Goal: Information Seeking & Learning: Learn about a topic

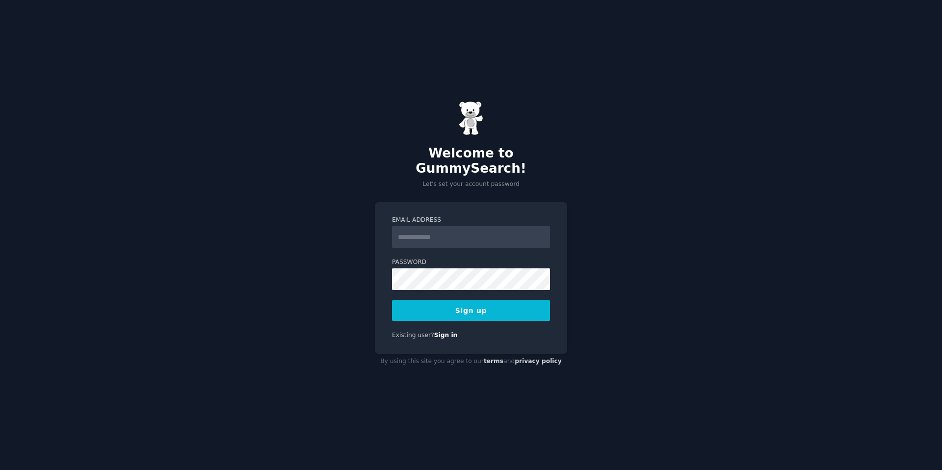
click at [416, 226] on input "Email Address" at bounding box center [471, 237] width 158 height 22
type input "**********"
click at [449, 300] on button "Sign up" at bounding box center [471, 310] width 158 height 21
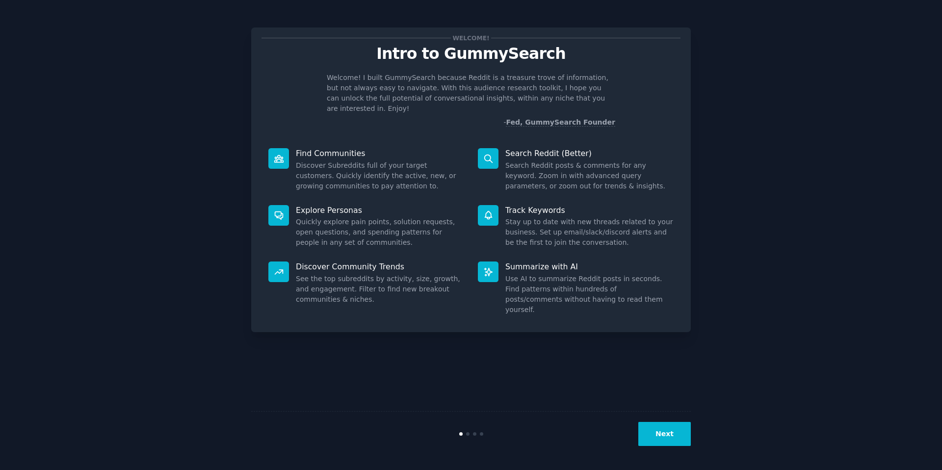
click at [364, 160] on dd "Discover Subreddits full of your target customers. Quickly identify the active,…" at bounding box center [380, 175] width 168 height 31
click at [670, 441] on button "Next" at bounding box center [664, 434] width 52 height 24
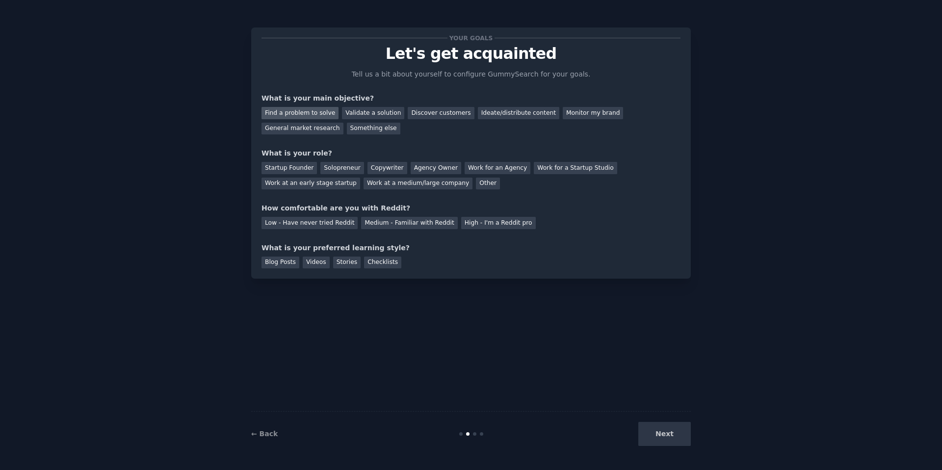
click at [304, 115] on div "Find a problem to solve" at bounding box center [300, 113] width 77 height 12
click at [369, 115] on div "Validate a solution" at bounding box center [373, 113] width 62 height 12
click at [299, 127] on div "General market research" at bounding box center [303, 129] width 82 height 12
click at [289, 170] on div "Startup Founder" at bounding box center [289, 168] width 55 height 12
click at [404, 224] on div "Medium - Familiar with Reddit" at bounding box center [409, 223] width 96 height 12
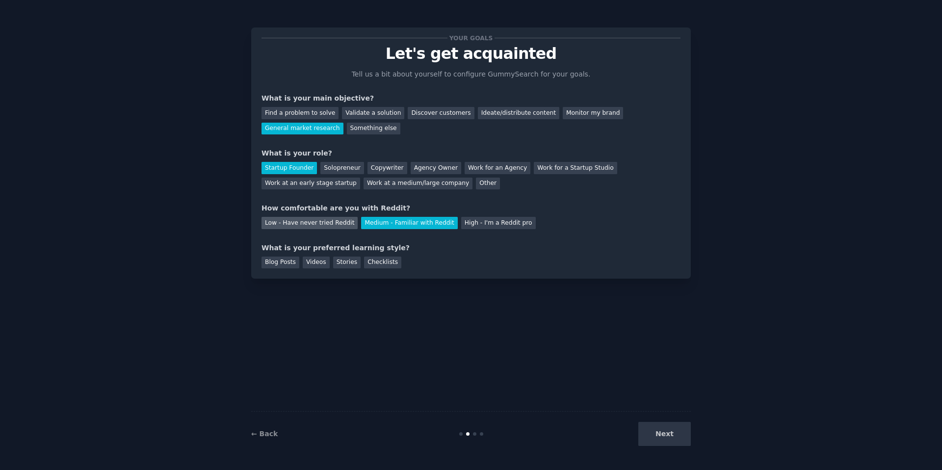
click at [314, 224] on div "Low - Have never tried Reddit" at bounding box center [310, 223] width 96 height 12
click at [376, 262] on div "Checklists" at bounding box center [382, 263] width 37 height 12
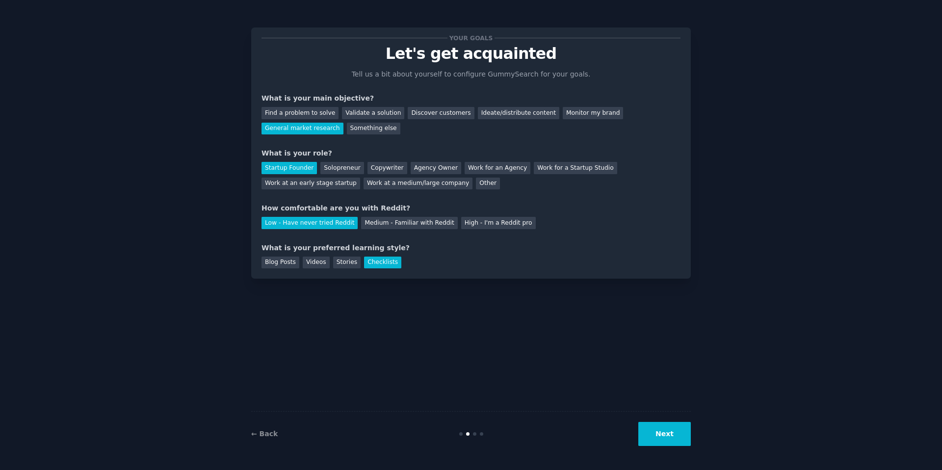
click at [678, 434] on button "Next" at bounding box center [664, 434] width 52 height 24
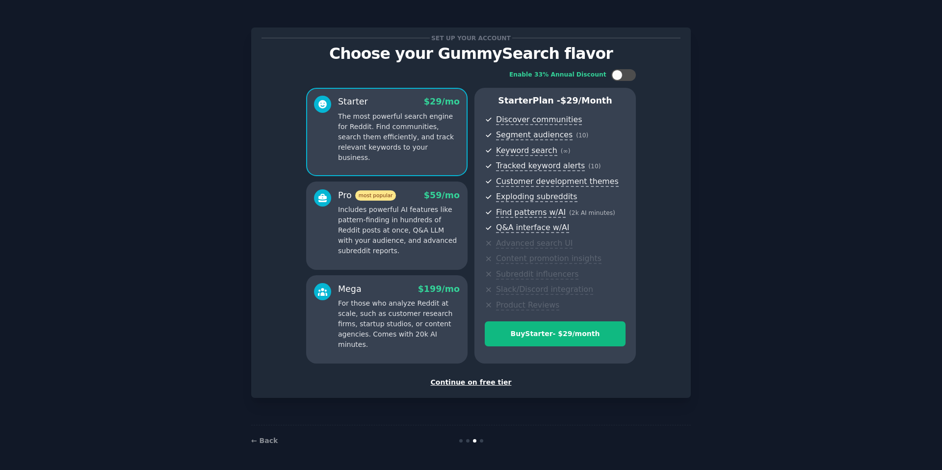
click at [434, 317] on p "For those who analyze Reddit at scale, such as customer research firms, startup…" at bounding box center [399, 324] width 122 height 52
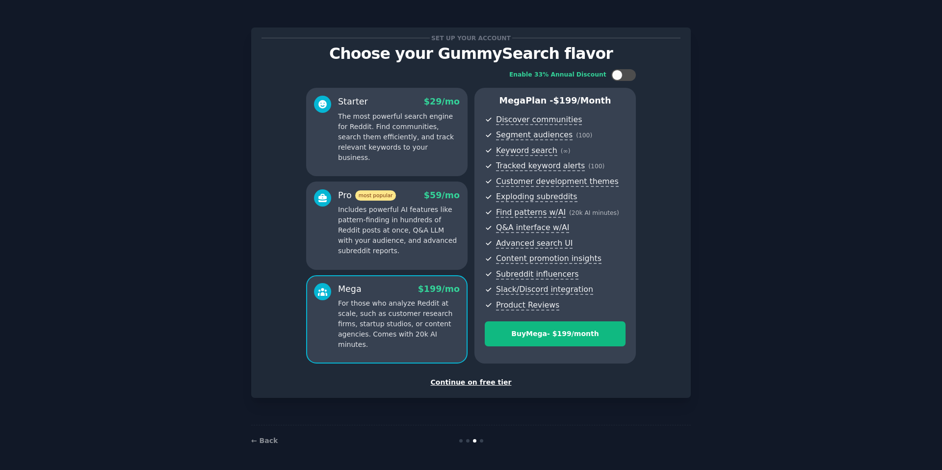
click at [386, 251] on p "Includes powerful AI features like pattern-finding in hundreds of Reddit posts …" at bounding box center [399, 231] width 122 height 52
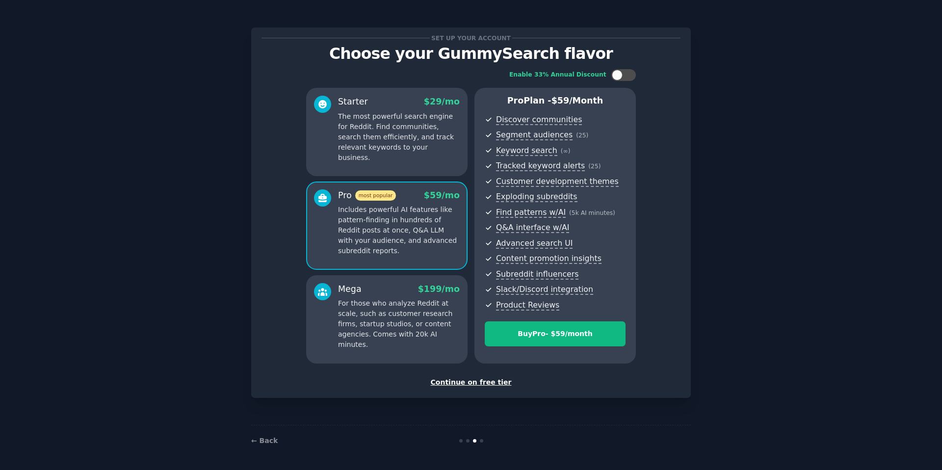
click at [461, 382] on div "Continue on free tier" at bounding box center [471, 382] width 419 height 10
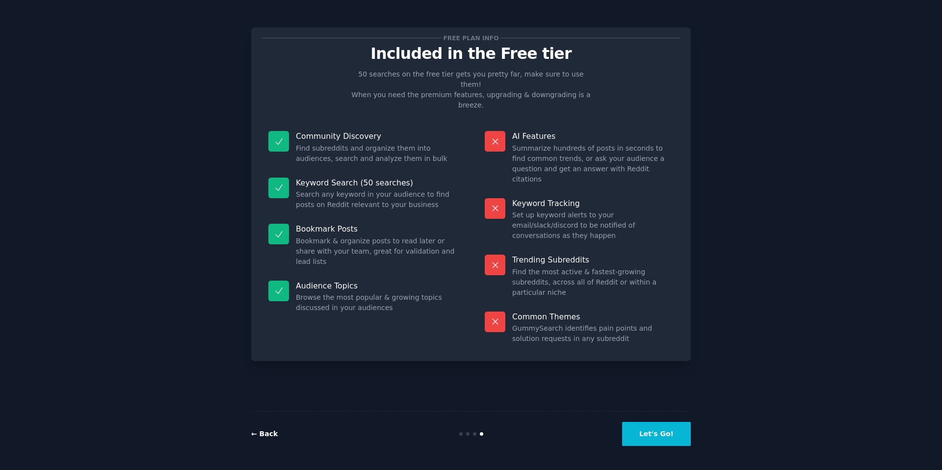
click at [255, 433] on link "← Back" at bounding box center [264, 434] width 26 height 8
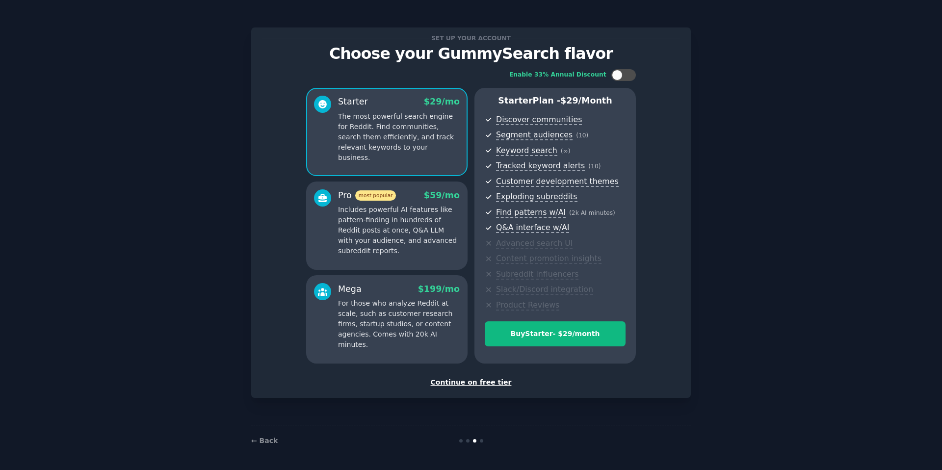
click at [383, 249] on p "Includes powerful AI features like pattern-finding in hundreds of Reddit posts …" at bounding box center [399, 231] width 122 height 52
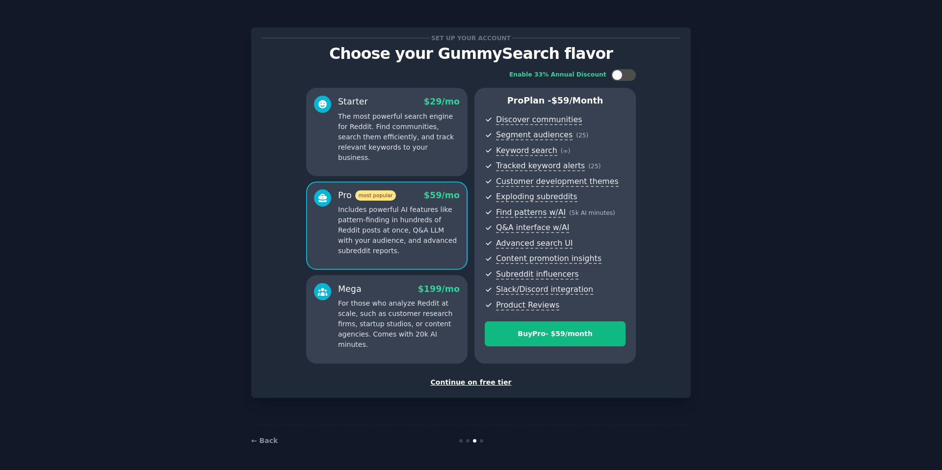
click at [385, 306] on p "For those who analyze Reddit at scale, such as customer research firms, startup…" at bounding box center [399, 324] width 122 height 52
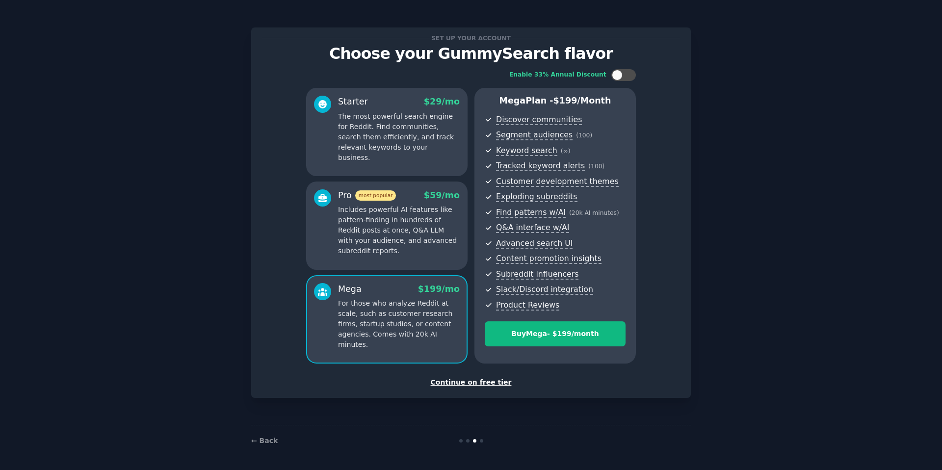
click at [385, 224] on p "Includes powerful AI features like pattern-finding in hundreds of Reddit posts …" at bounding box center [399, 231] width 122 height 52
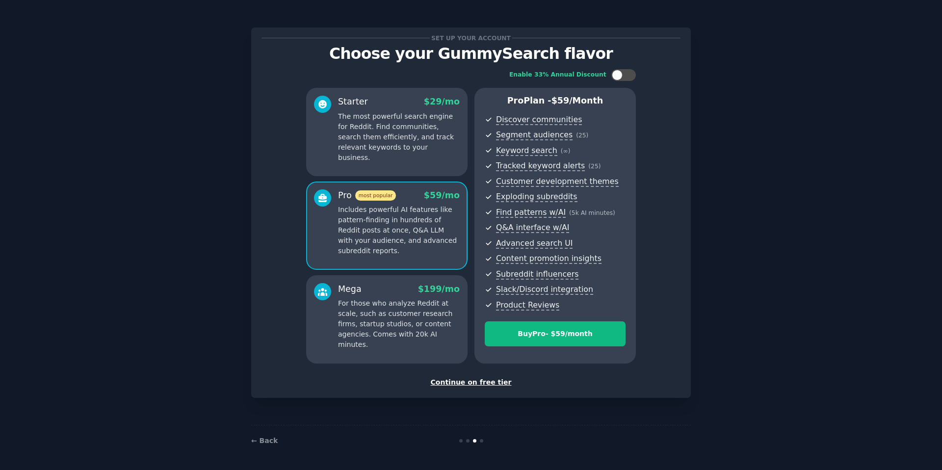
click at [403, 288] on div "Mega $ 199 /mo" at bounding box center [399, 289] width 122 height 12
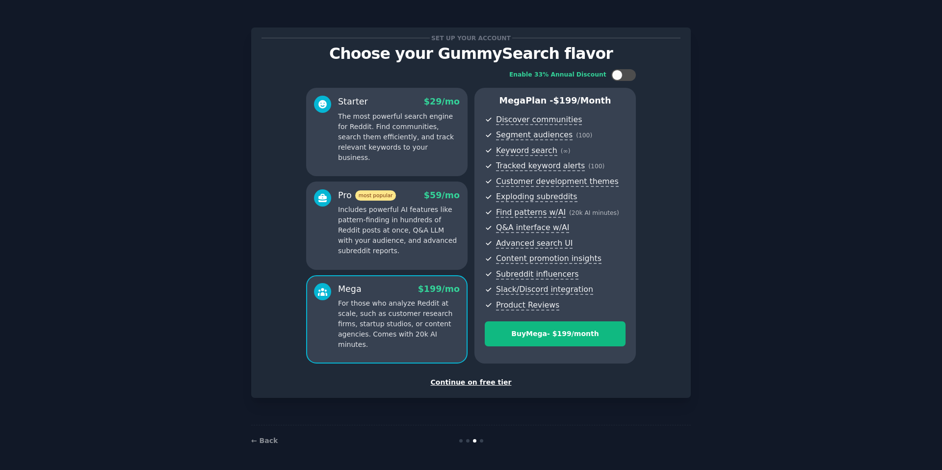
click at [406, 234] on p "Includes powerful AI features like pattern-finding in hundreds of Reddit posts …" at bounding box center [399, 231] width 122 height 52
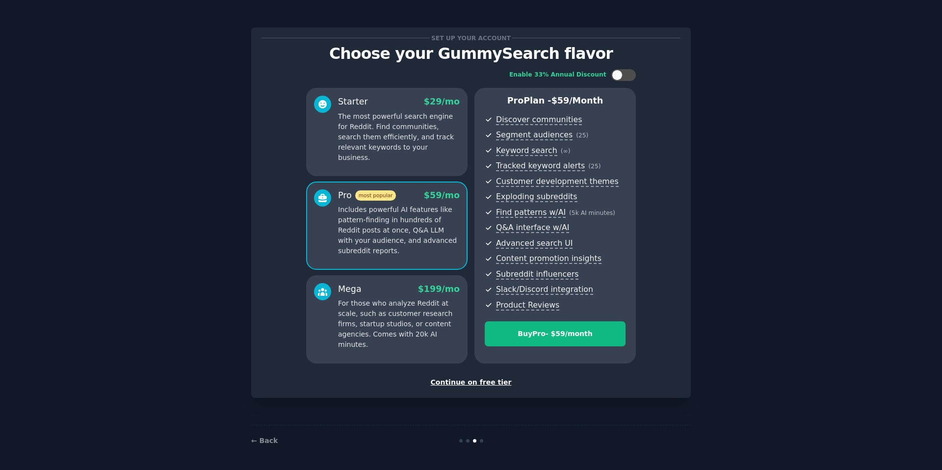
click at [468, 387] on div "Continue on free tier" at bounding box center [471, 382] width 419 height 10
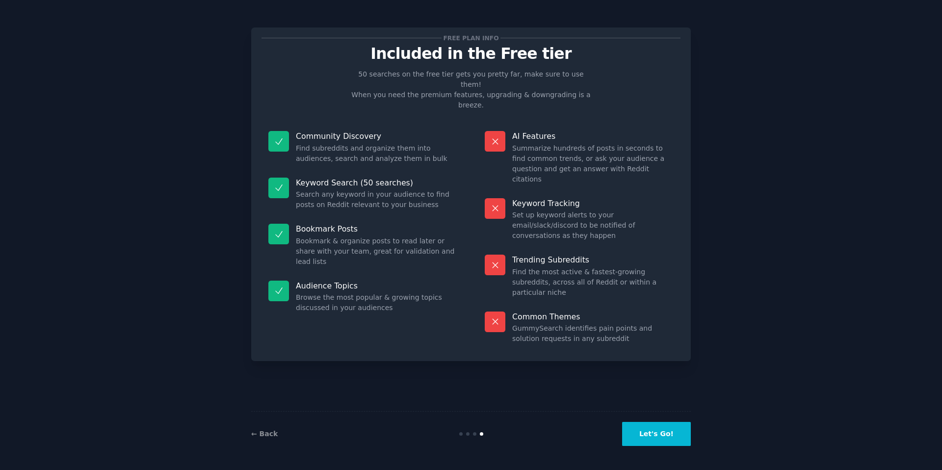
click at [655, 437] on button "Let's Go!" at bounding box center [656, 434] width 69 height 24
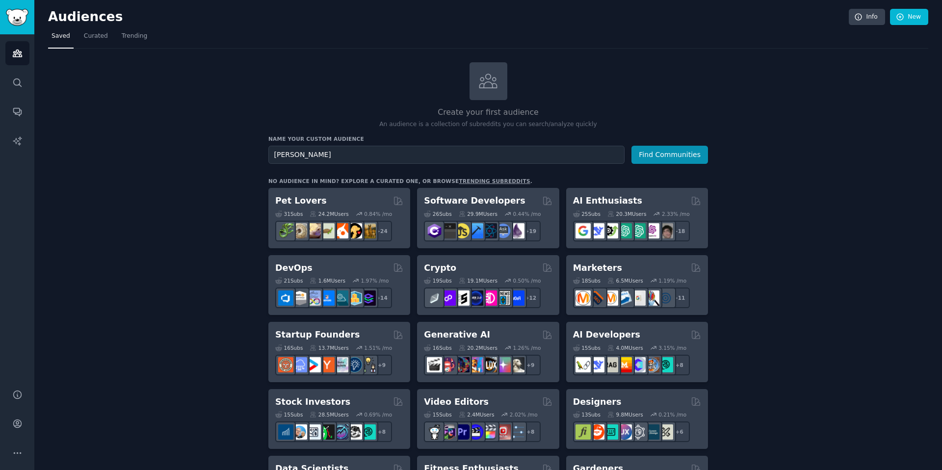
type input "[PERSON_NAME]"
click at [631, 146] on button "Find Communities" at bounding box center [669, 155] width 77 height 18
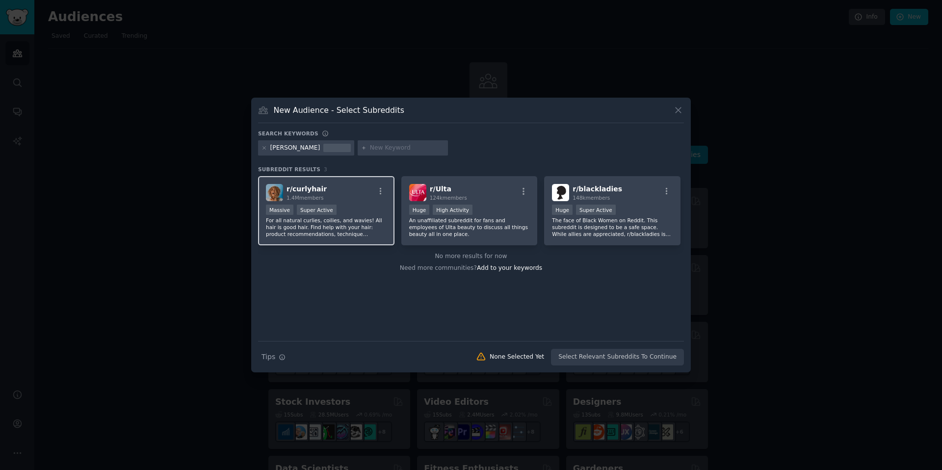
click at [363, 235] on p "For all natural curlies, coilies, and wavies! All hair is good hair. Find help …" at bounding box center [326, 227] width 121 height 21
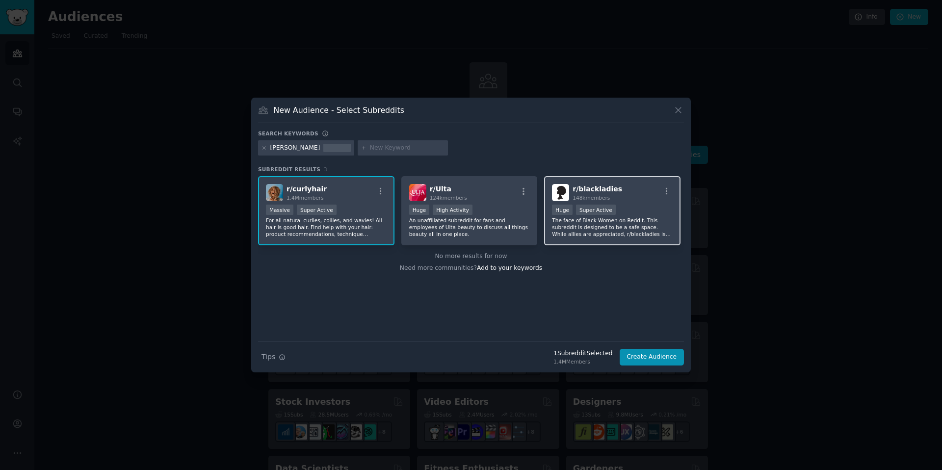
click at [619, 232] on p "The face of Black Women on Reddit. This subreddit is designed to be a safe spac…" at bounding box center [612, 227] width 121 height 21
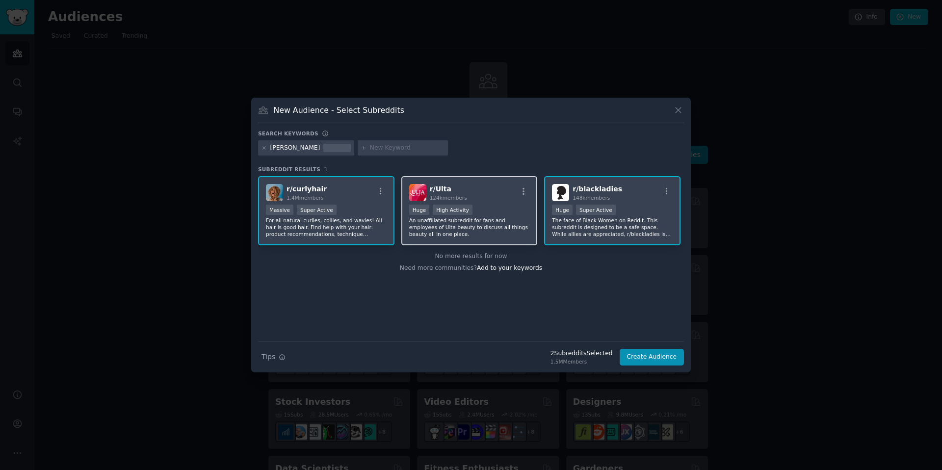
click at [510, 223] on p "An unaffiliated subreddit for fans and employees of Ulta beauty to discuss all …" at bounding box center [469, 227] width 121 height 21
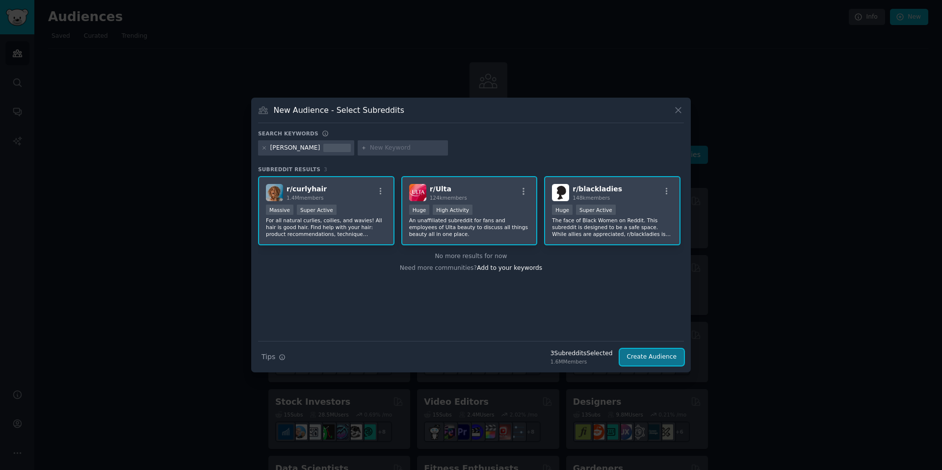
click at [648, 357] on button "Create Audience" at bounding box center [652, 357] width 65 height 17
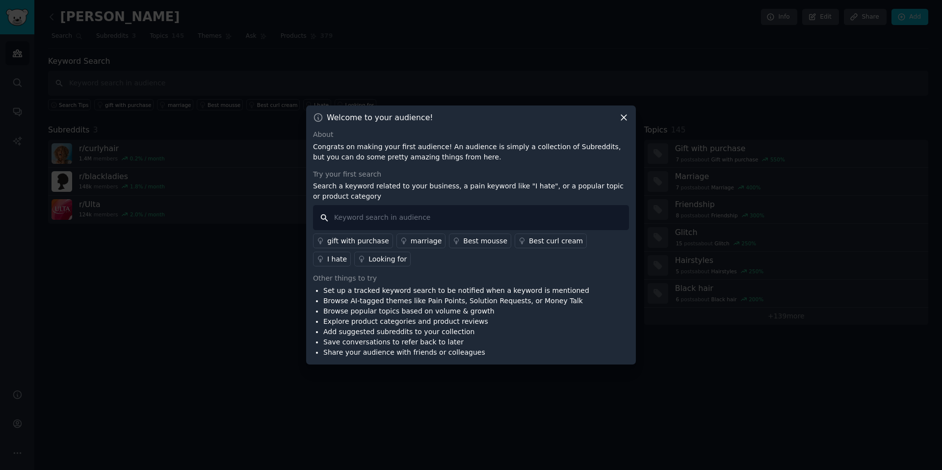
click at [463, 221] on input "text" at bounding box center [471, 217] width 316 height 25
type input "r"
type input "[PERSON_NAME]"
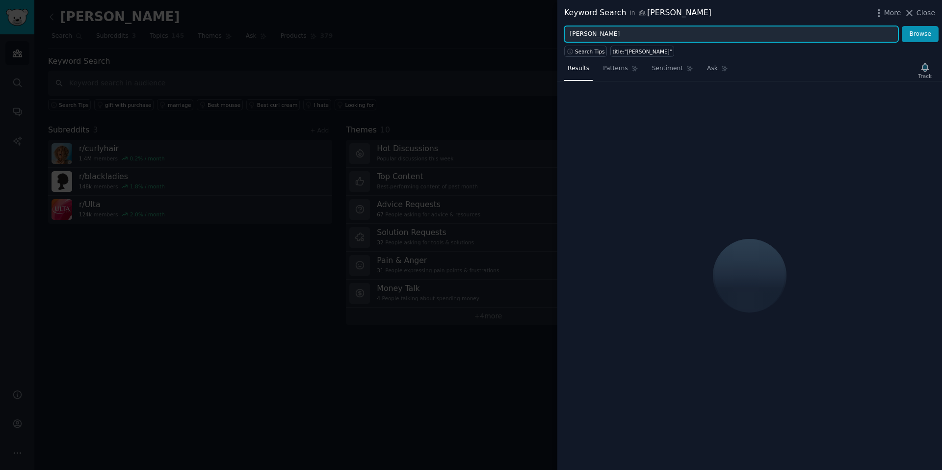
click at [643, 32] on input "[PERSON_NAME]" at bounding box center [731, 34] width 334 height 17
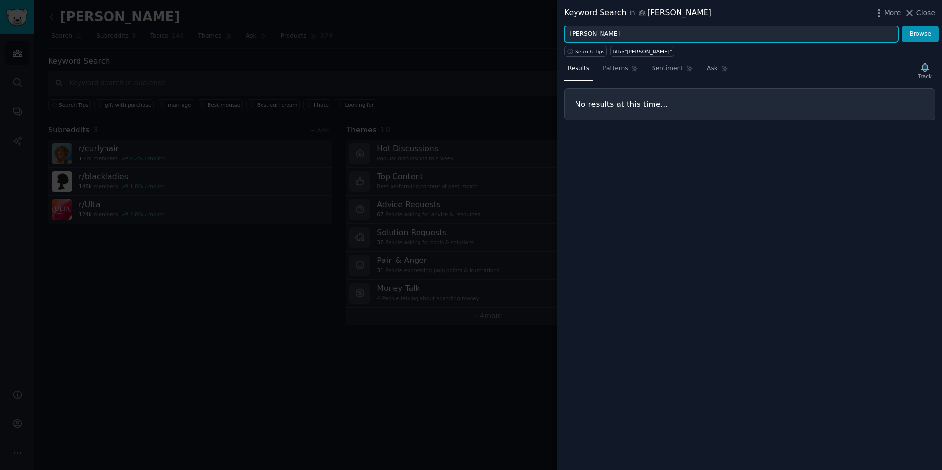
click at [902, 26] on button "Browse" at bounding box center [920, 34] width 37 height 17
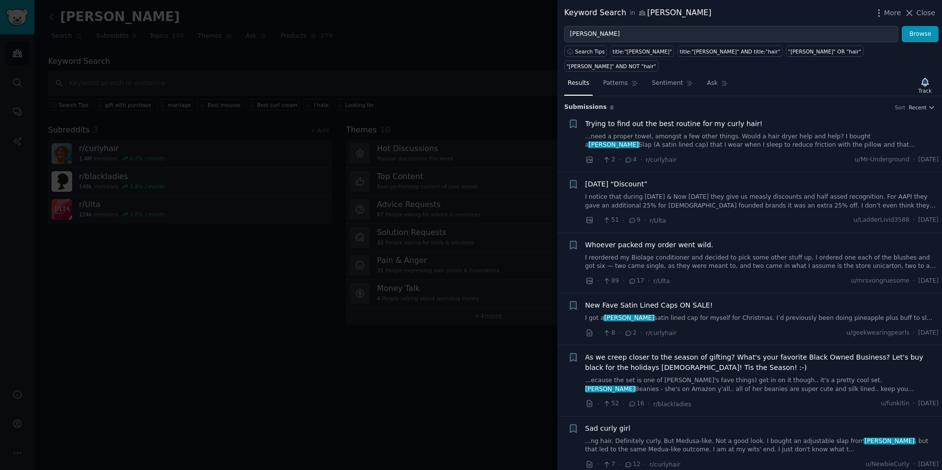
click at [794, 132] on link "...need a proper towel, amongst a few other things. Would a hair dryer help and…" at bounding box center [762, 140] width 354 height 17
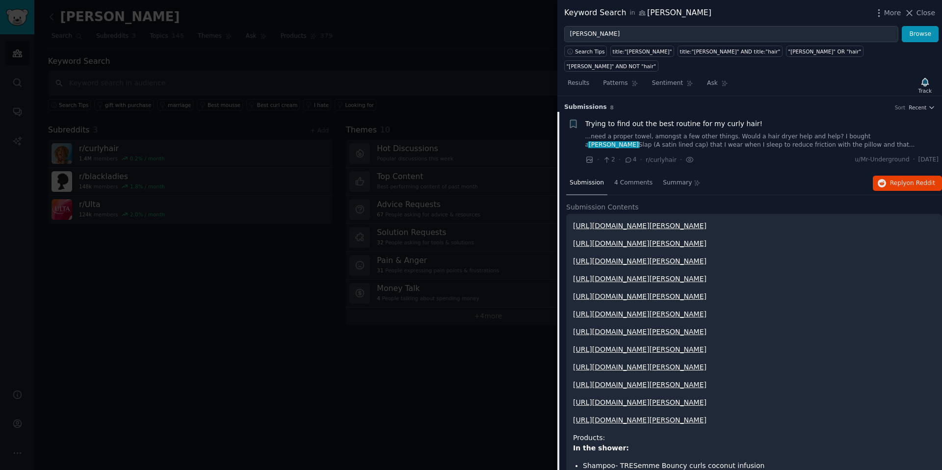
click at [645, 132] on link "...need a proper towel, amongst a few other things. Would a hair dryer help and…" at bounding box center [762, 140] width 354 height 17
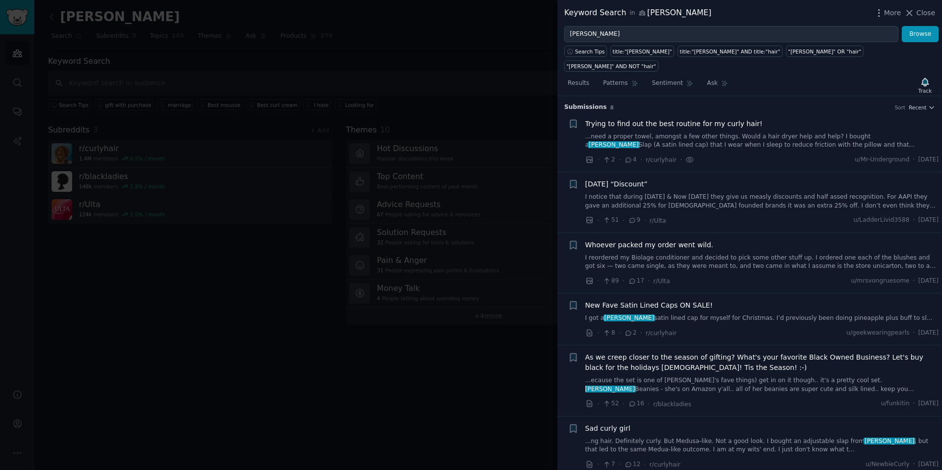
scroll to position [16, 0]
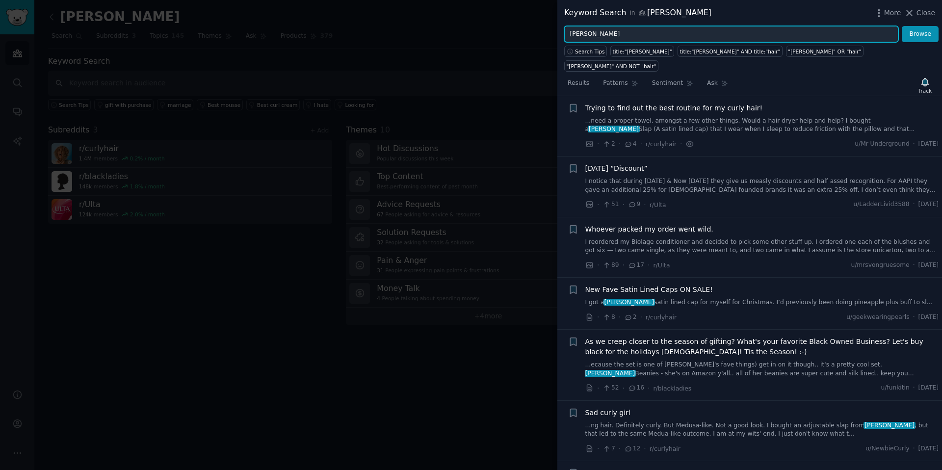
click at [587, 33] on input "[PERSON_NAME]" at bounding box center [731, 34] width 334 height 17
click at [902, 26] on button "Browse" at bounding box center [920, 34] width 37 height 17
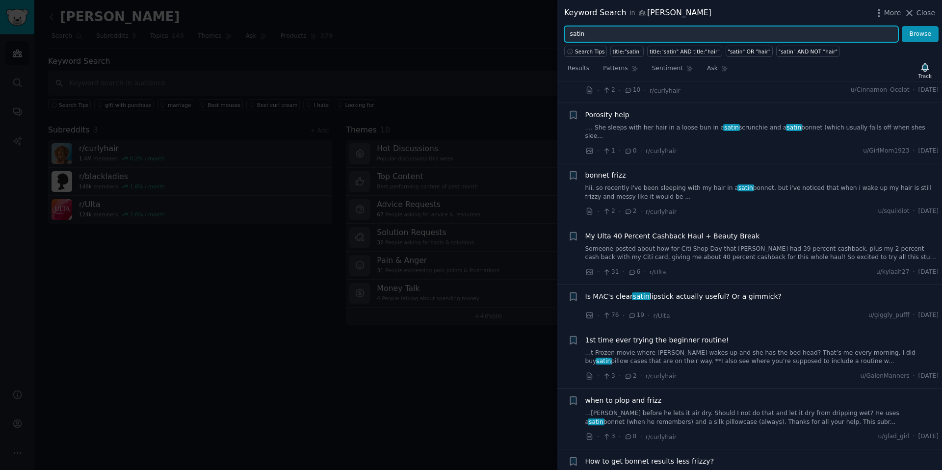
scroll to position [417, 0]
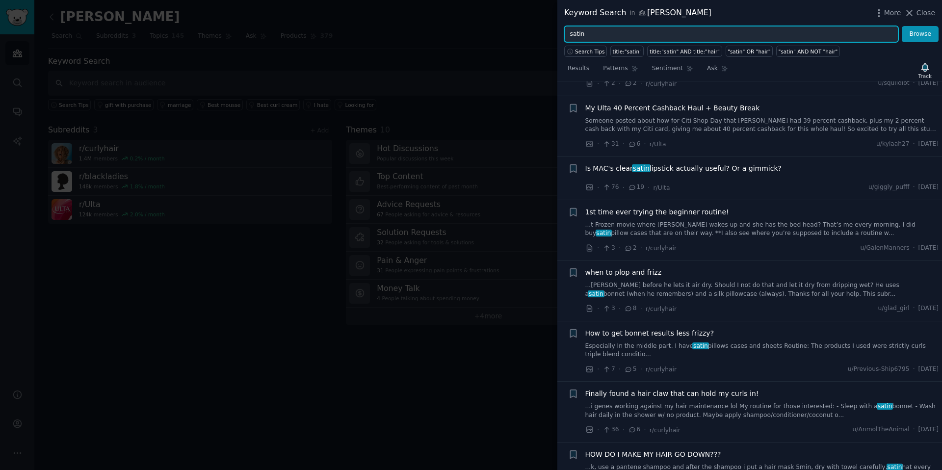
click at [613, 31] on input "satin" at bounding box center [731, 34] width 334 height 17
type input "hair"
click at [902, 26] on button "Browse" at bounding box center [920, 34] width 37 height 17
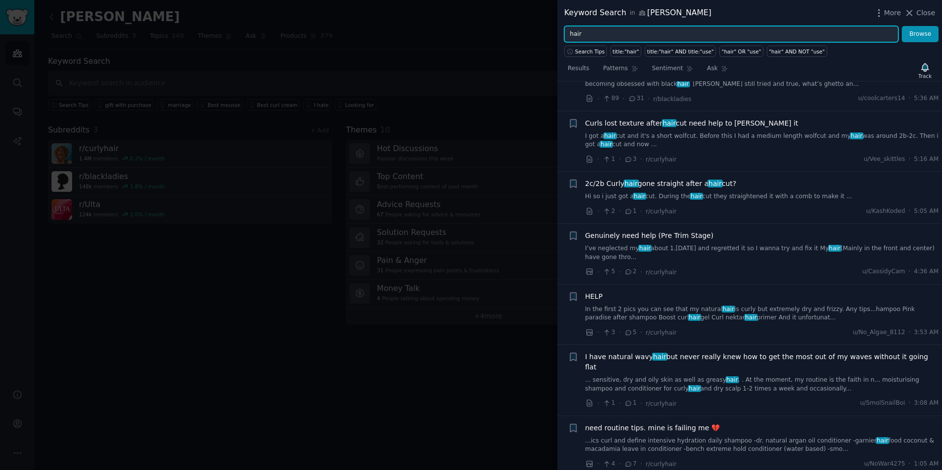
scroll to position [1064, 0]
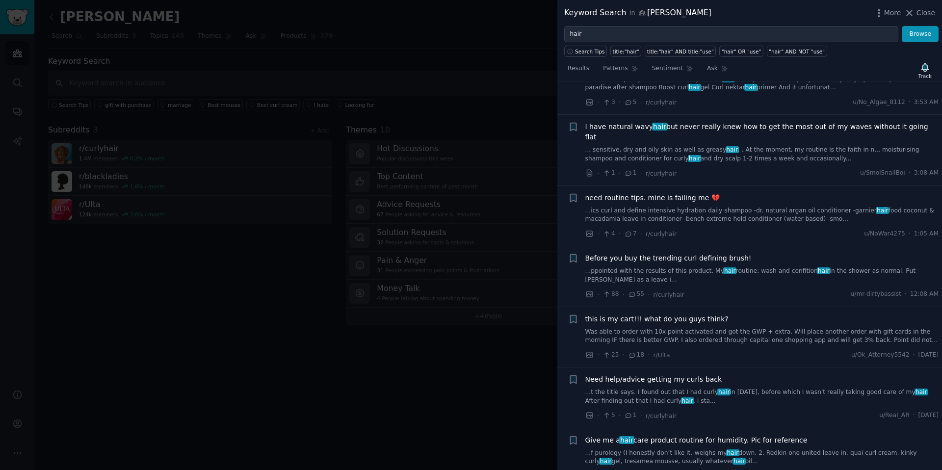
click at [393, 409] on div at bounding box center [471, 235] width 942 height 470
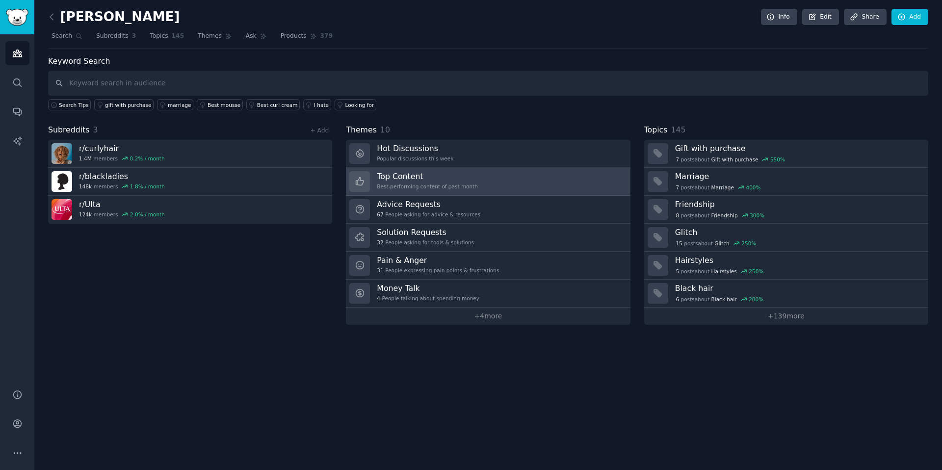
click at [427, 179] on h3 "Top Content" at bounding box center [427, 176] width 101 height 10
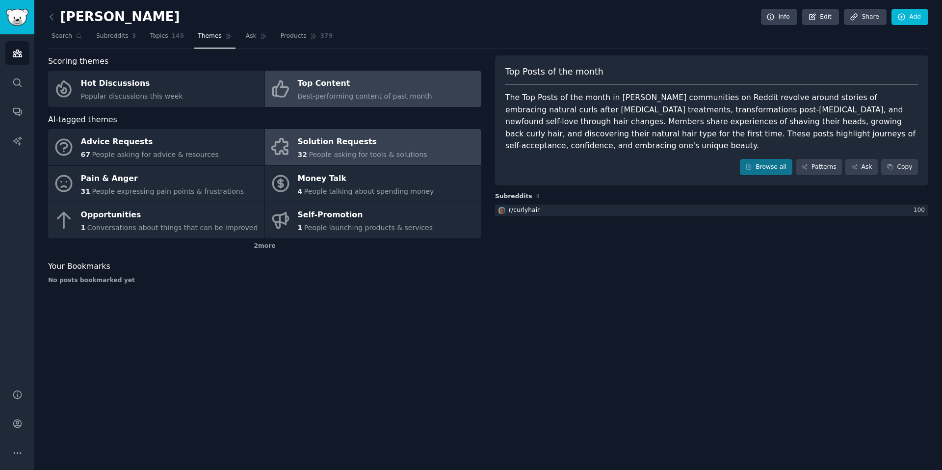
click at [385, 149] on div "Solution Requests" at bounding box center [363, 142] width 130 height 16
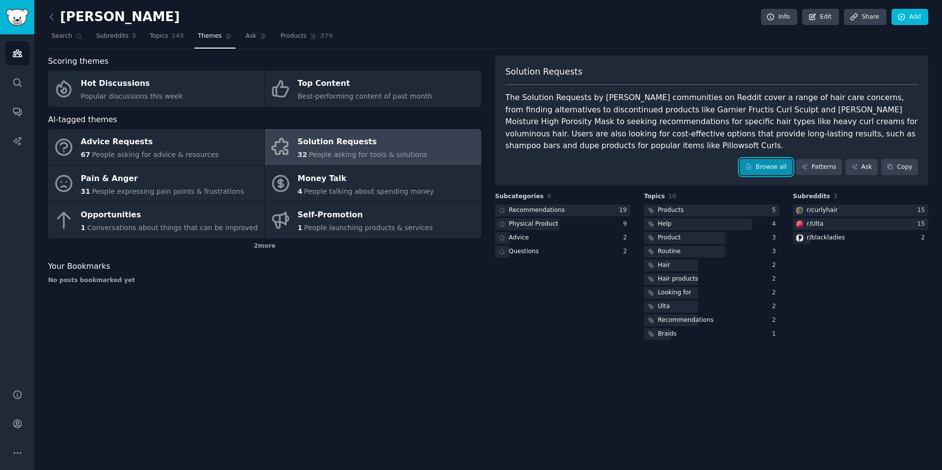
click at [770, 162] on link "Browse all" at bounding box center [766, 167] width 52 height 17
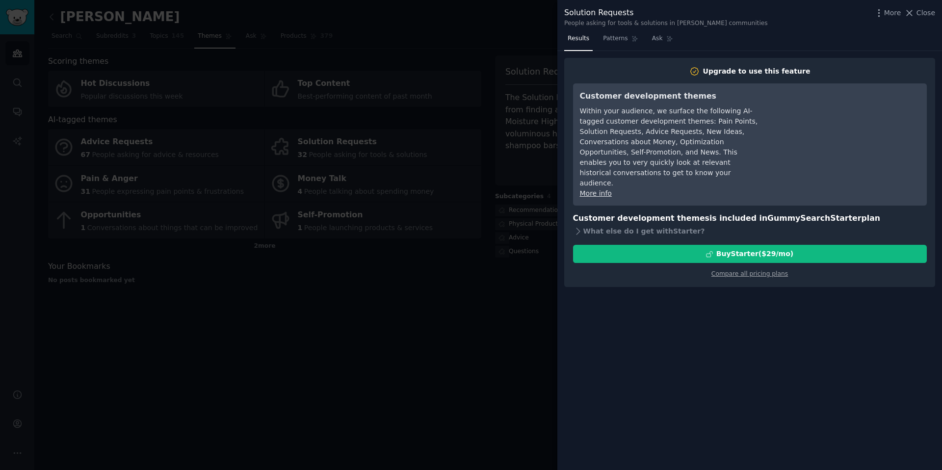
click at [463, 351] on div at bounding box center [471, 235] width 942 height 470
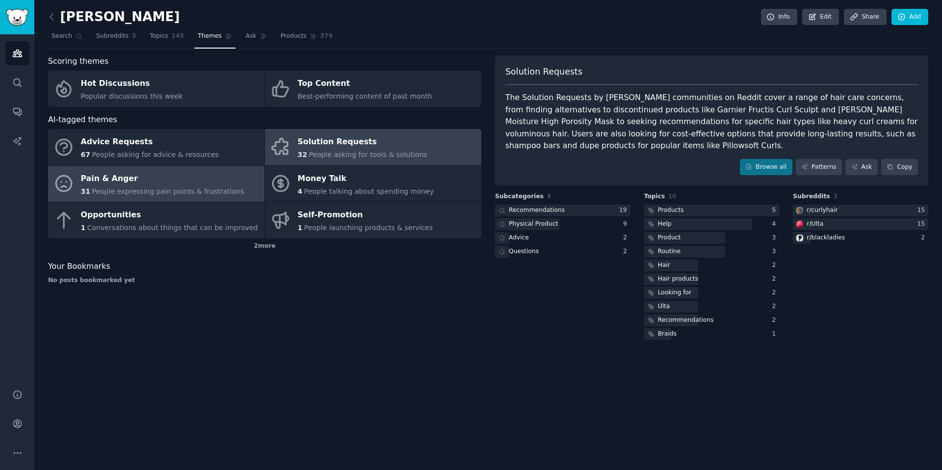
click at [182, 179] on div "Pain & Anger" at bounding box center [162, 179] width 163 height 16
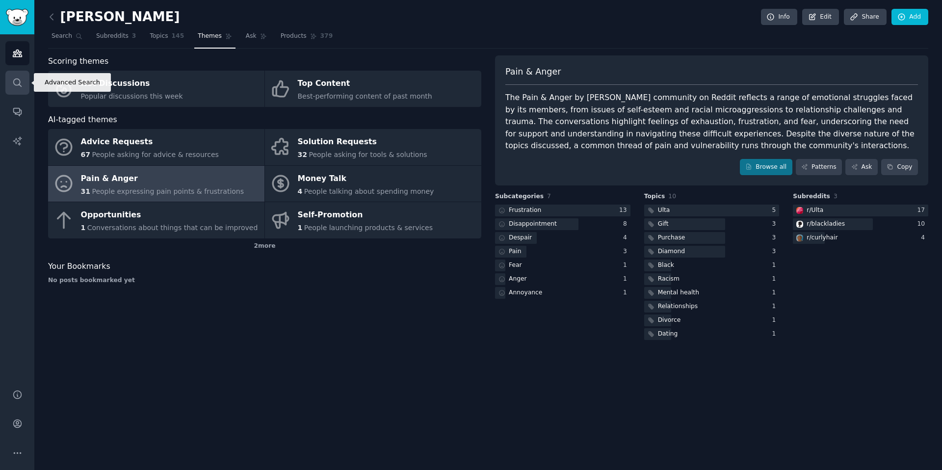
click at [22, 78] on icon "Sidebar" at bounding box center [17, 83] width 10 height 10
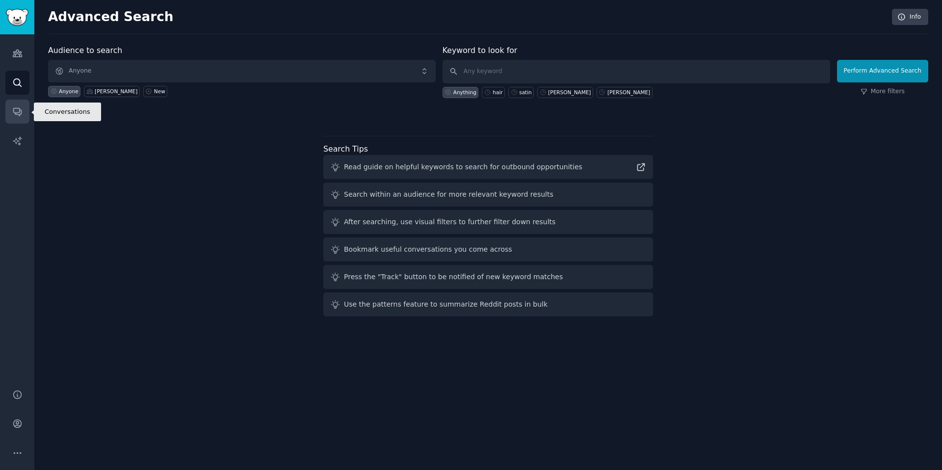
click at [12, 105] on link "Conversations" at bounding box center [17, 112] width 24 height 24
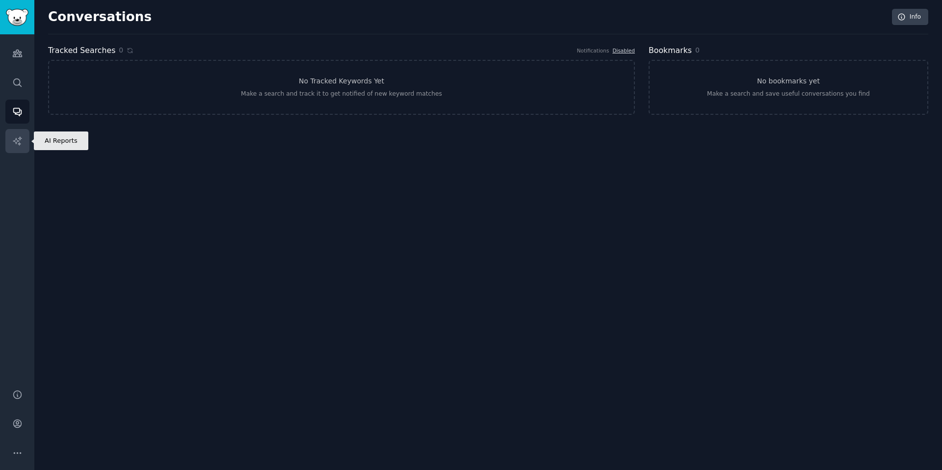
click at [21, 139] on icon "Sidebar" at bounding box center [17, 141] width 10 height 10
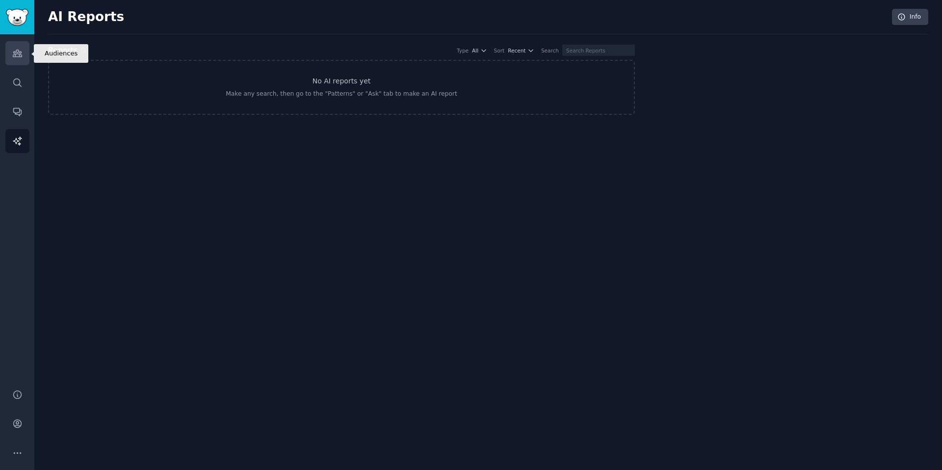
click at [15, 60] on link "Audiences" at bounding box center [17, 53] width 24 height 24
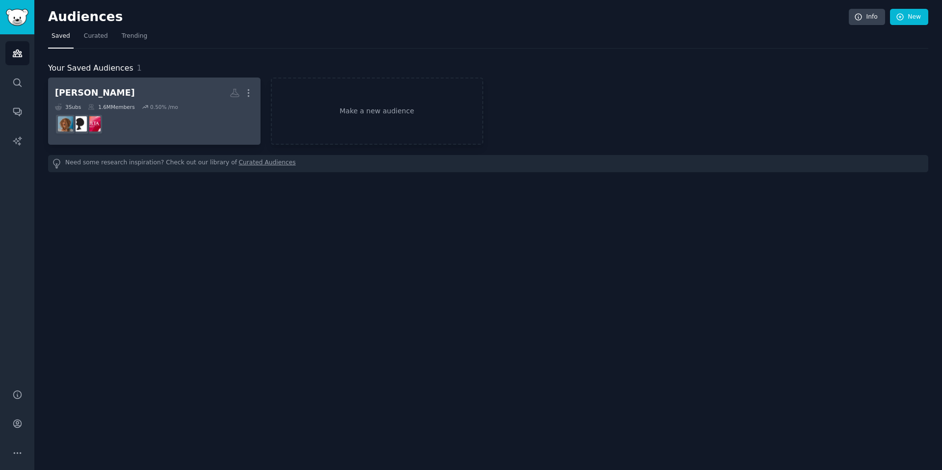
click at [132, 123] on dd "r/Ulta" at bounding box center [154, 123] width 199 height 27
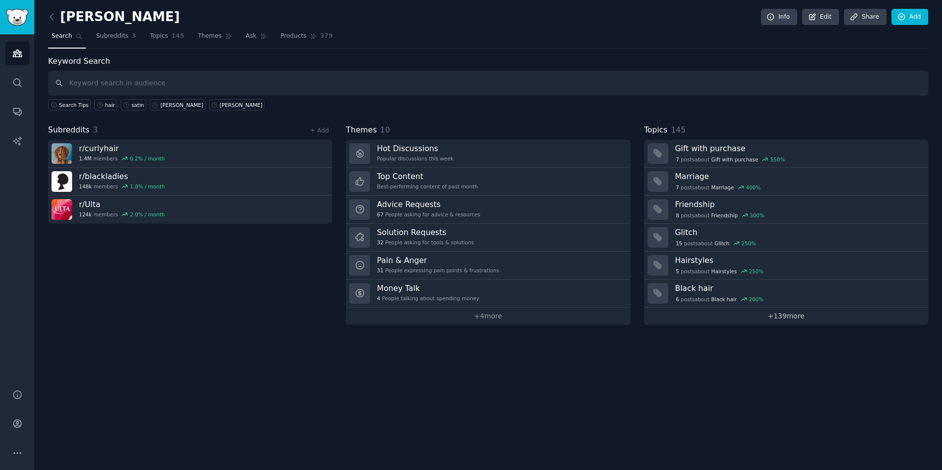
click at [800, 322] on link "+ 139 more" at bounding box center [786, 316] width 284 height 17
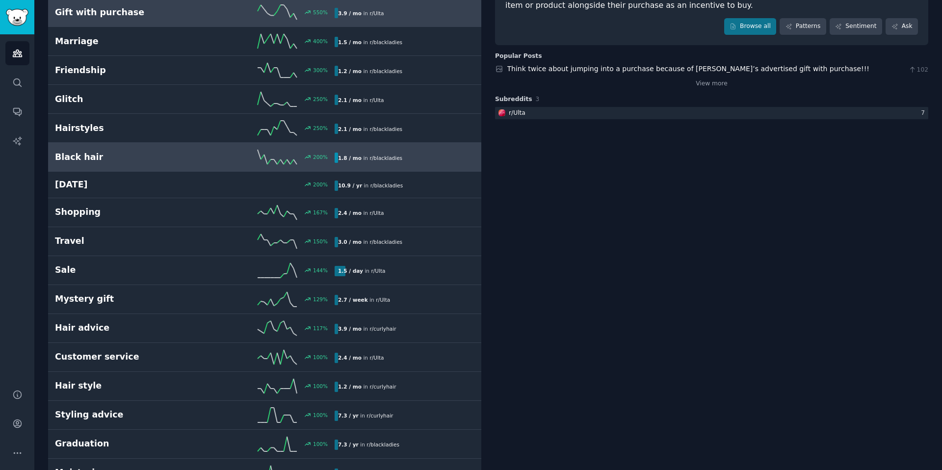
scroll to position [108, 0]
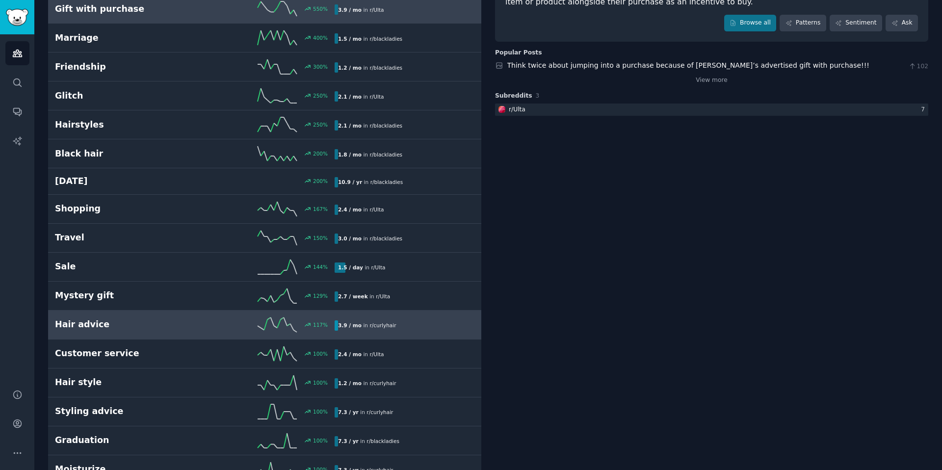
click at [207, 324] on div "117 %" at bounding box center [265, 324] width 140 height 15
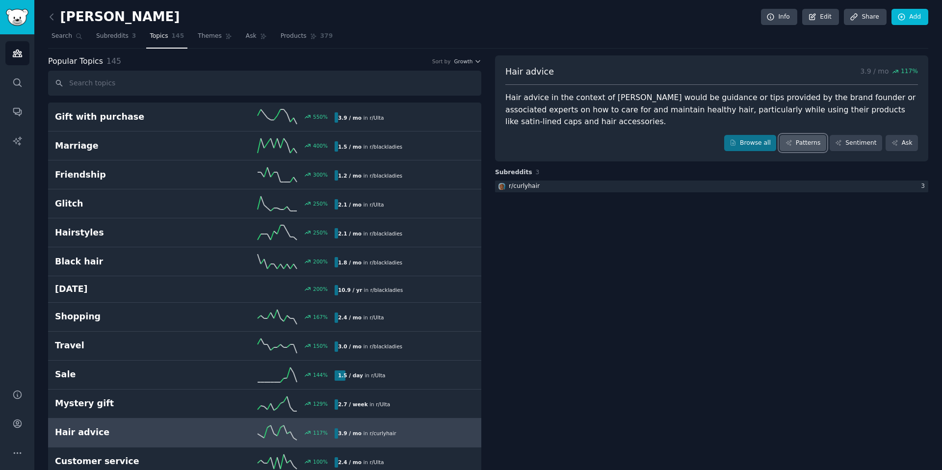
click at [814, 147] on link "Patterns" at bounding box center [803, 143] width 46 height 17
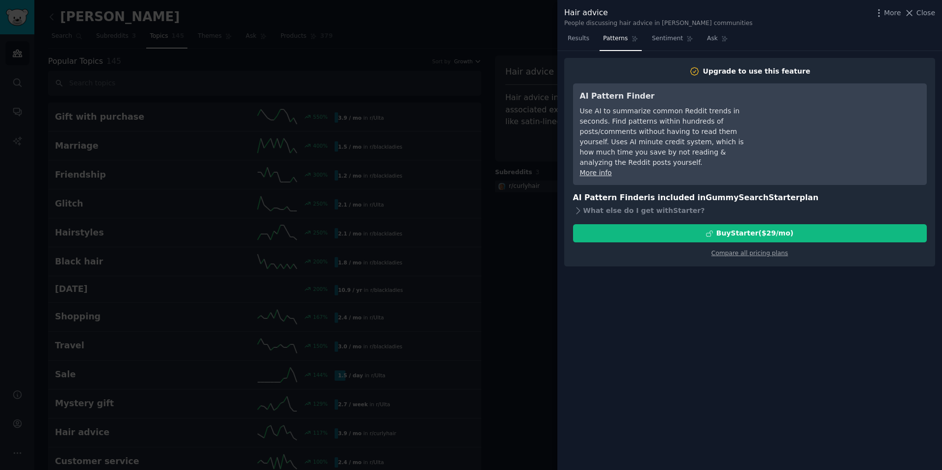
click at [535, 117] on div at bounding box center [471, 235] width 942 height 470
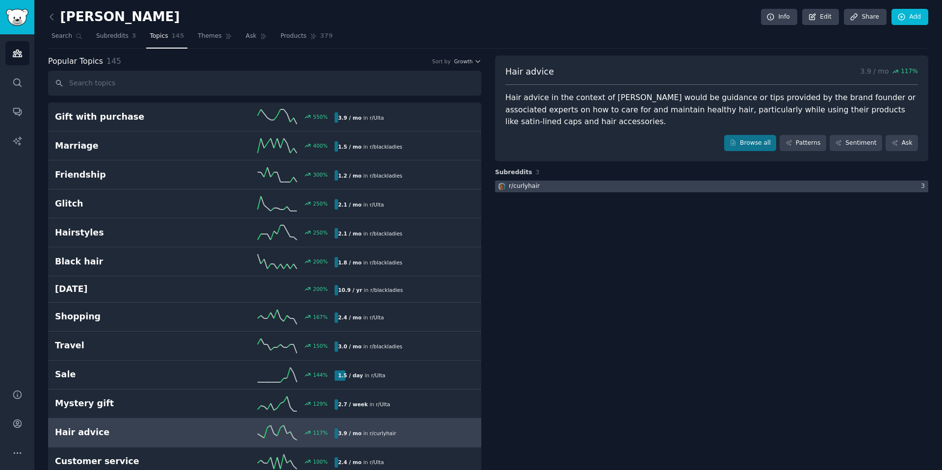
click at [566, 186] on div at bounding box center [711, 187] width 433 height 12
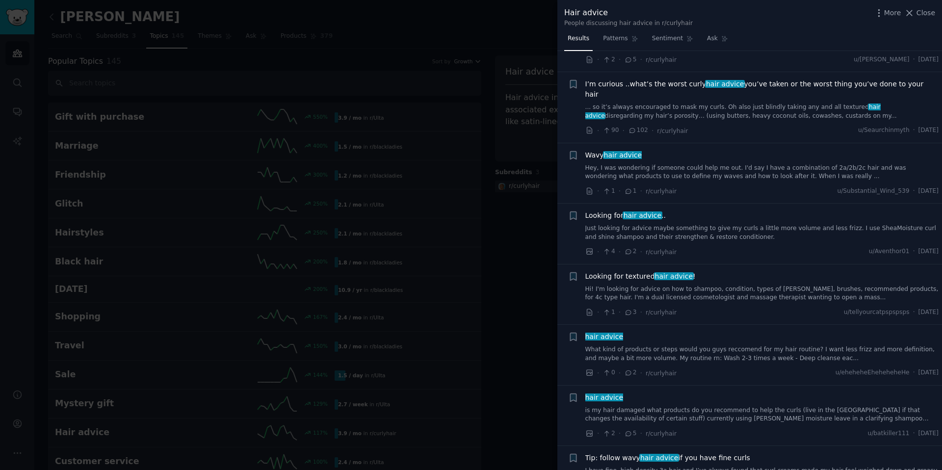
scroll to position [1263, 0]
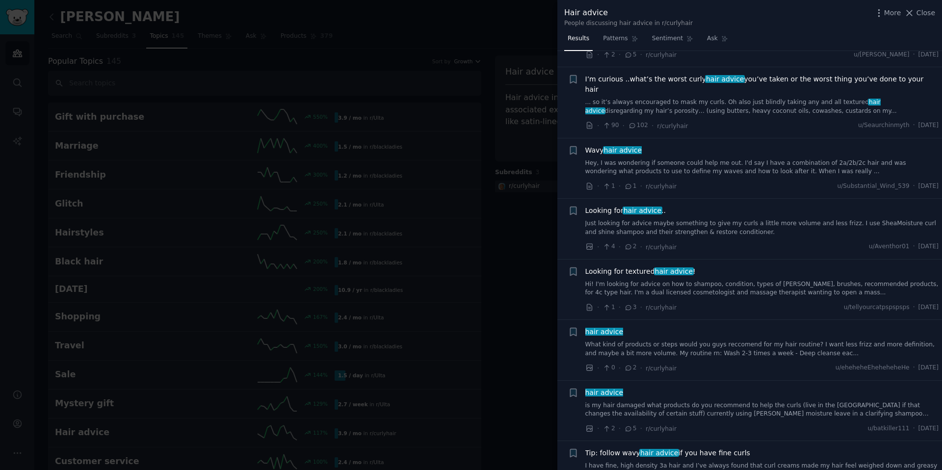
click at [644, 280] on link "Hi! I'm looking for advice on how to shampoo, condition, types of [PERSON_NAME]…" at bounding box center [762, 288] width 354 height 17
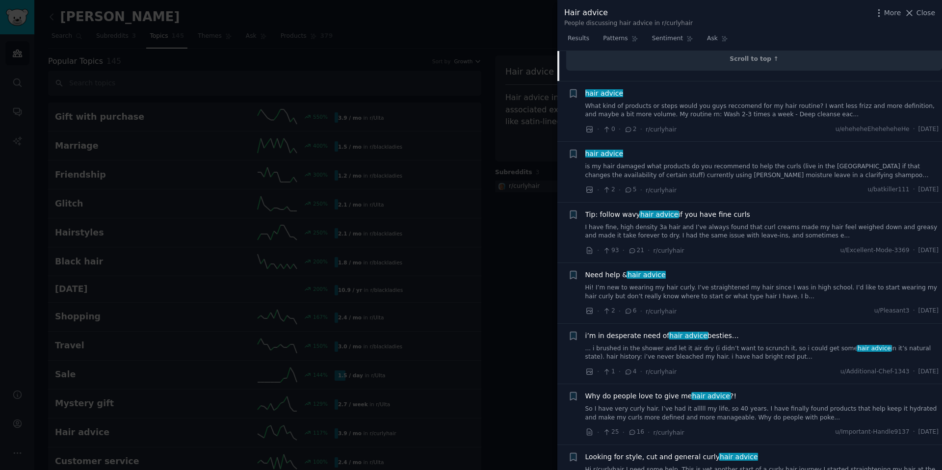
scroll to position [1802, 0]
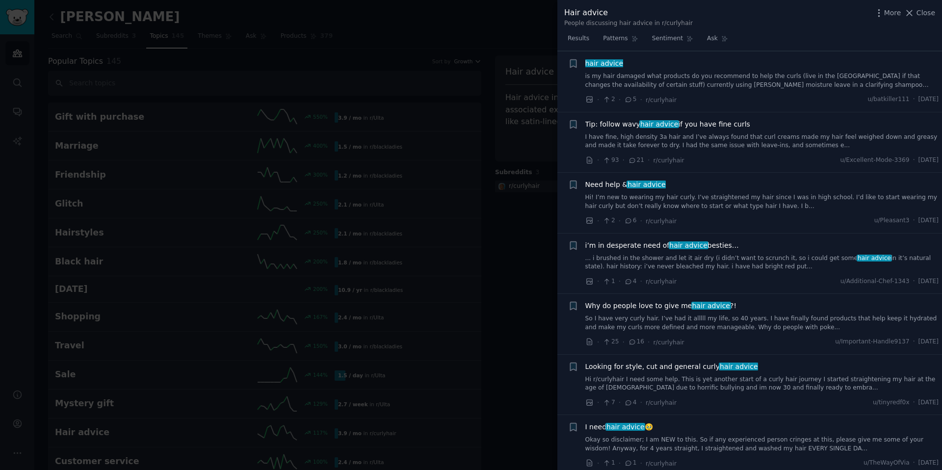
click at [527, 294] on div at bounding box center [471, 235] width 942 height 470
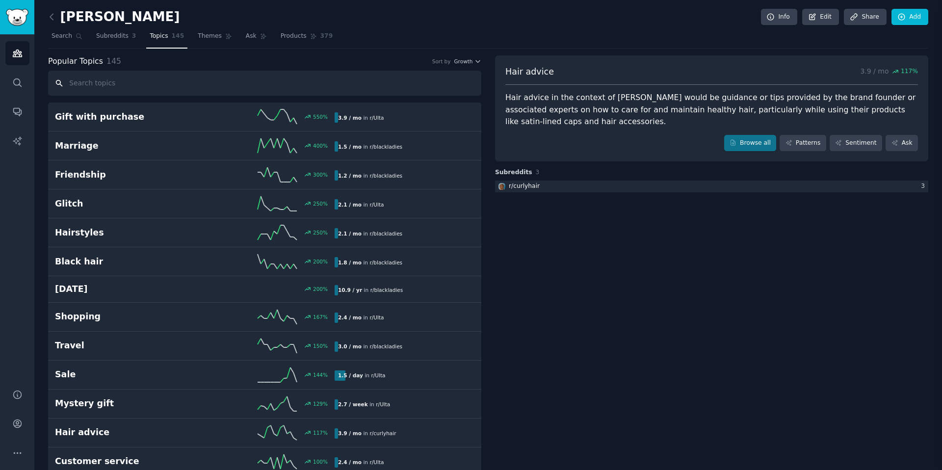
click at [276, 79] on input "text" at bounding box center [264, 83] width 433 height 25
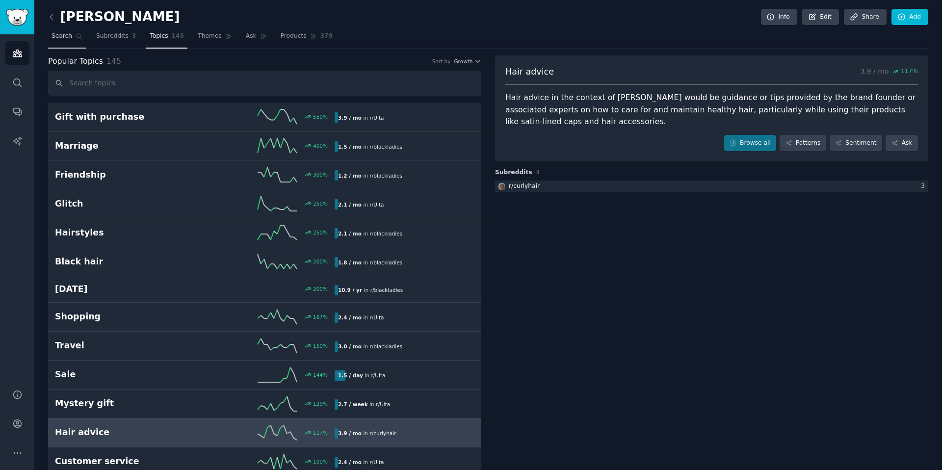
click at [59, 34] on span "Search" at bounding box center [62, 36] width 21 height 9
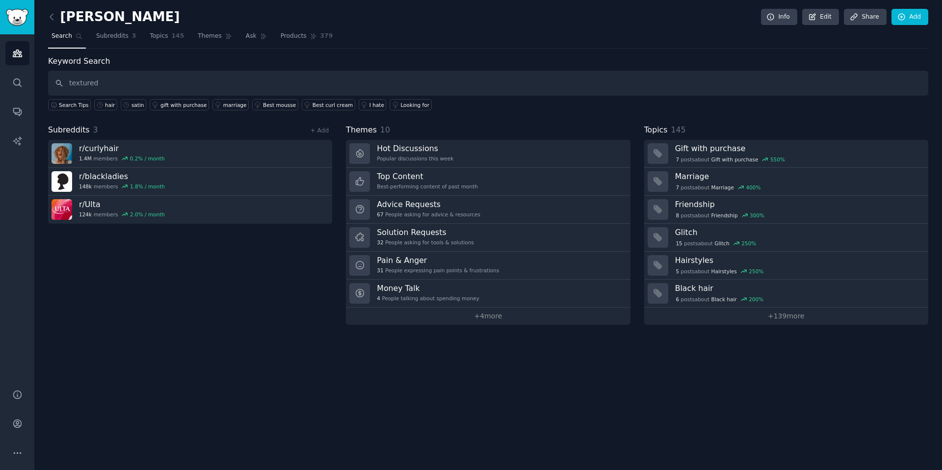
type input "textured"
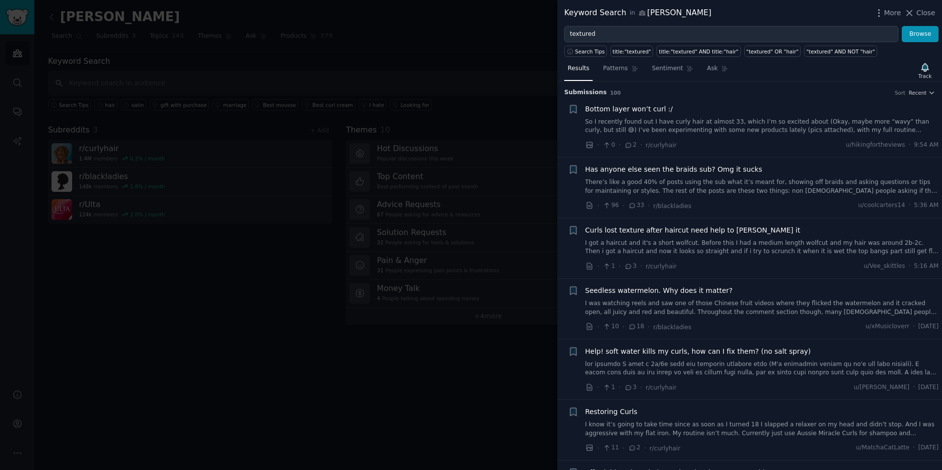
click at [67, 293] on div at bounding box center [471, 235] width 942 height 470
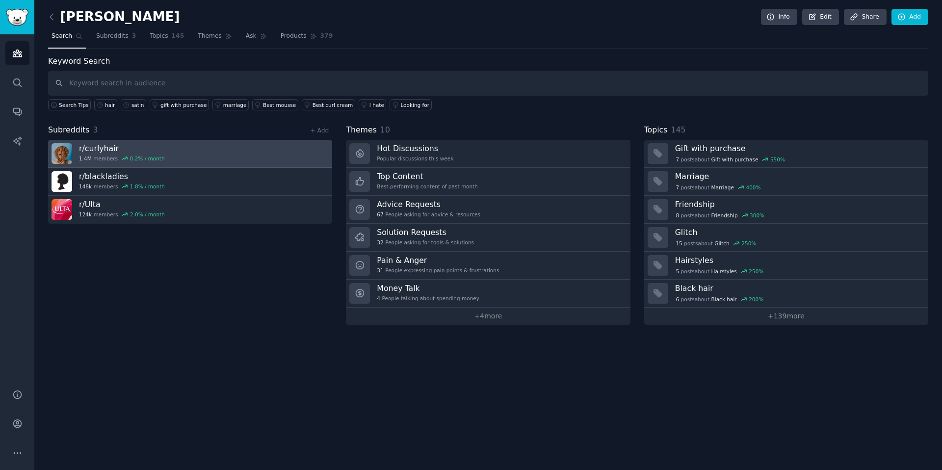
click at [130, 160] on div "0.2 % / month" at bounding box center [147, 158] width 35 height 7
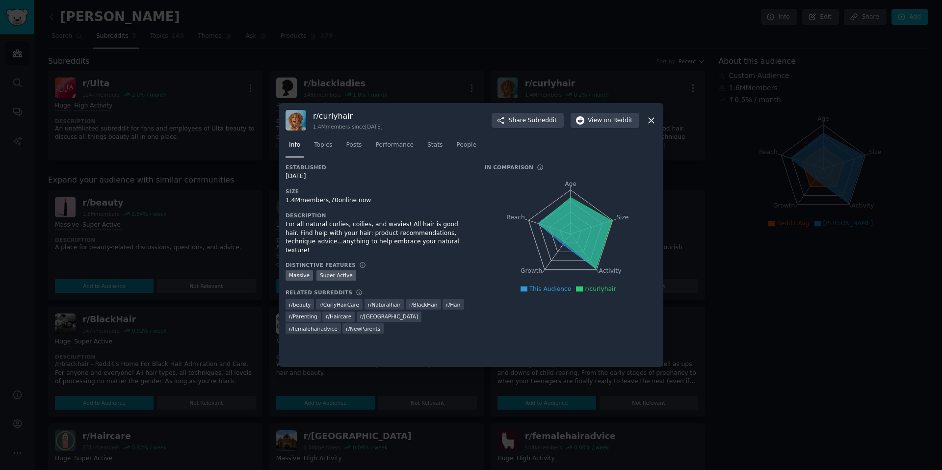
click at [691, 286] on div at bounding box center [471, 235] width 942 height 470
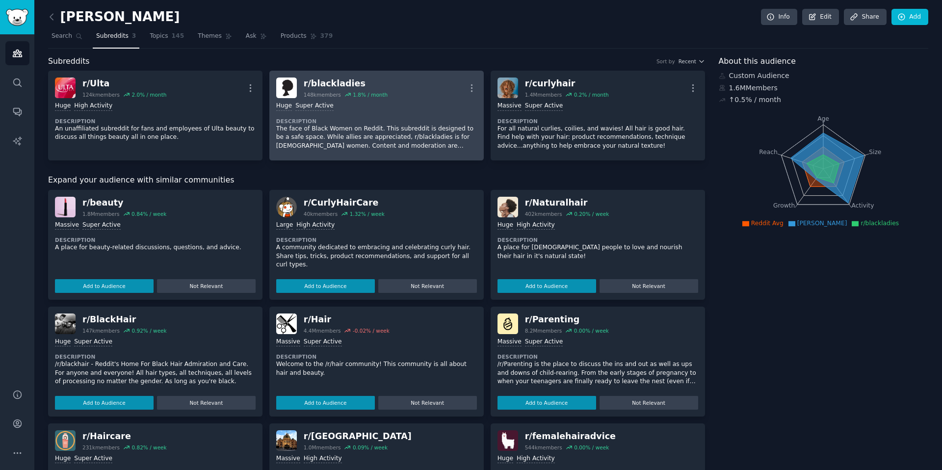
click at [421, 103] on div "Huge Super Active" at bounding box center [376, 106] width 201 height 9
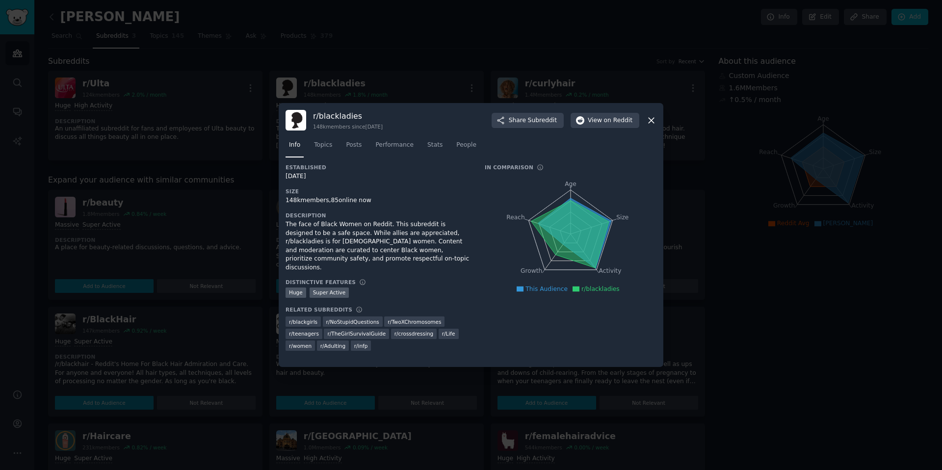
click at [504, 71] on div at bounding box center [471, 235] width 942 height 470
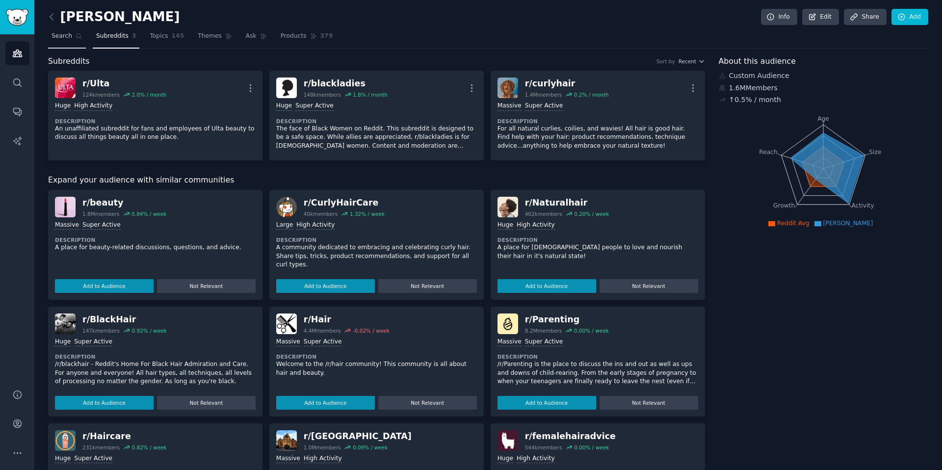
click at [67, 36] on span "Search" at bounding box center [62, 36] width 21 height 9
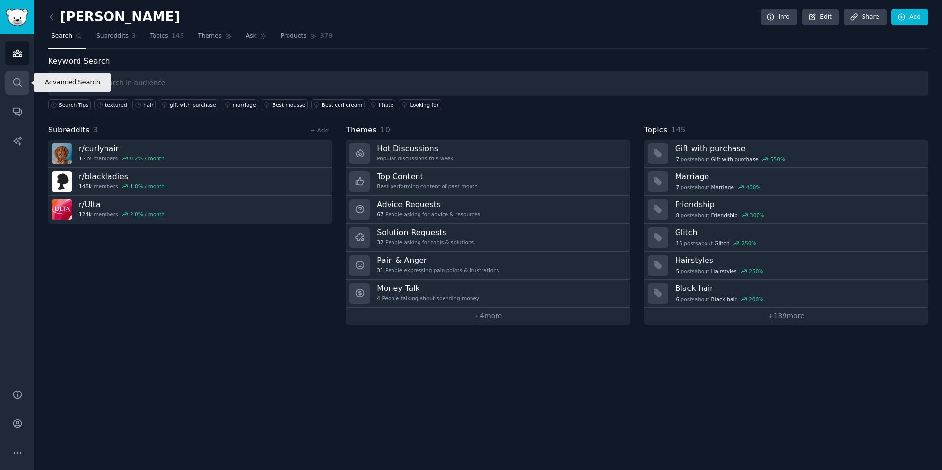
click at [17, 79] on icon "Sidebar" at bounding box center [17, 83] width 10 height 10
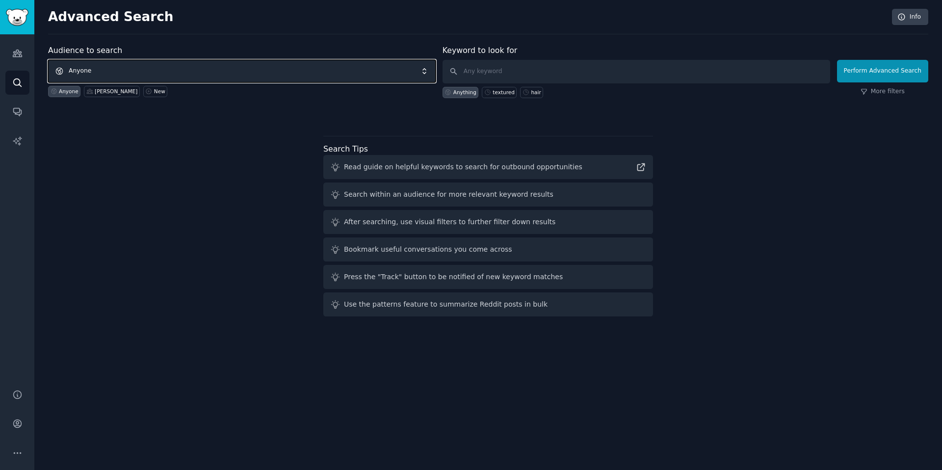
click at [215, 72] on span "Anyone" at bounding box center [242, 71] width 388 height 23
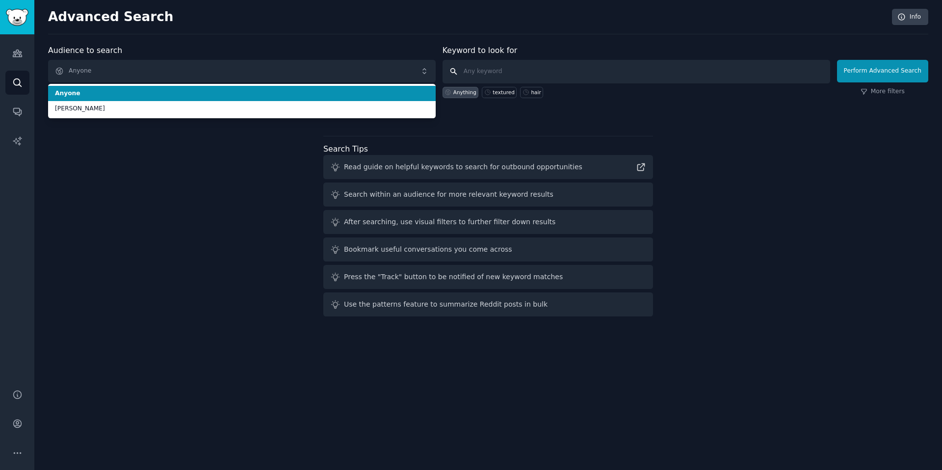
click at [552, 78] on input "text" at bounding box center [637, 72] width 388 height 24
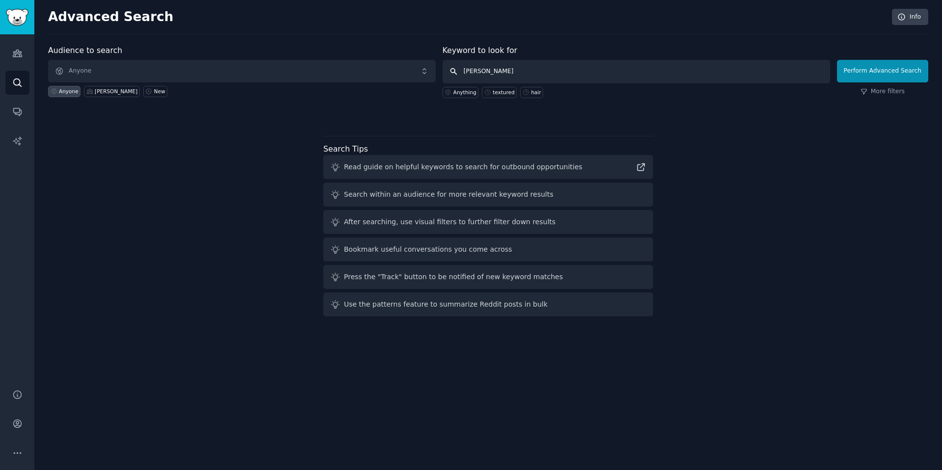
type input "[PERSON_NAME]"
click button "Perform Advanced Search" at bounding box center [882, 71] width 91 height 23
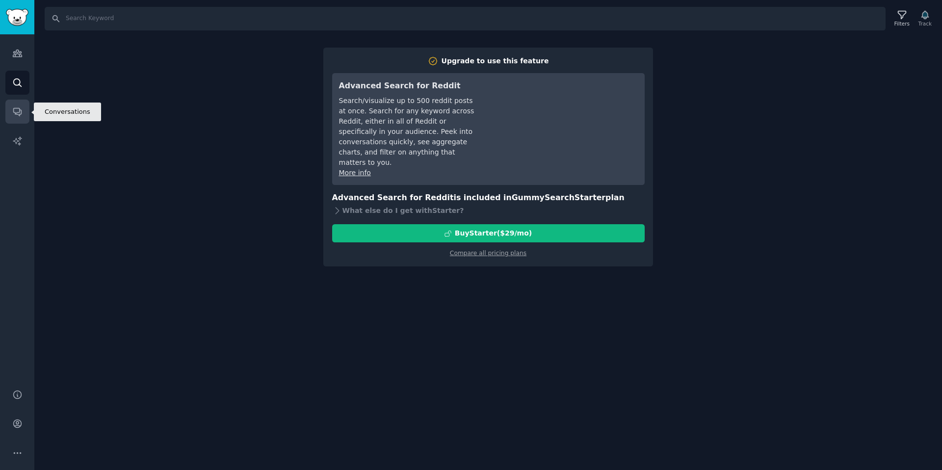
click at [13, 114] on icon "Sidebar" at bounding box center [17, 111] width 10 height 10
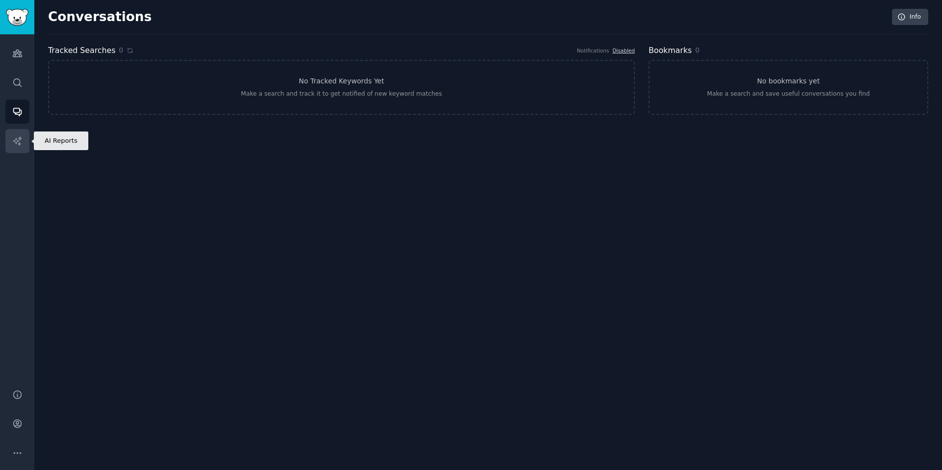
click at [18, 140] on icon "Sidebar" at bounding box center [17, 141] width 10 height 10
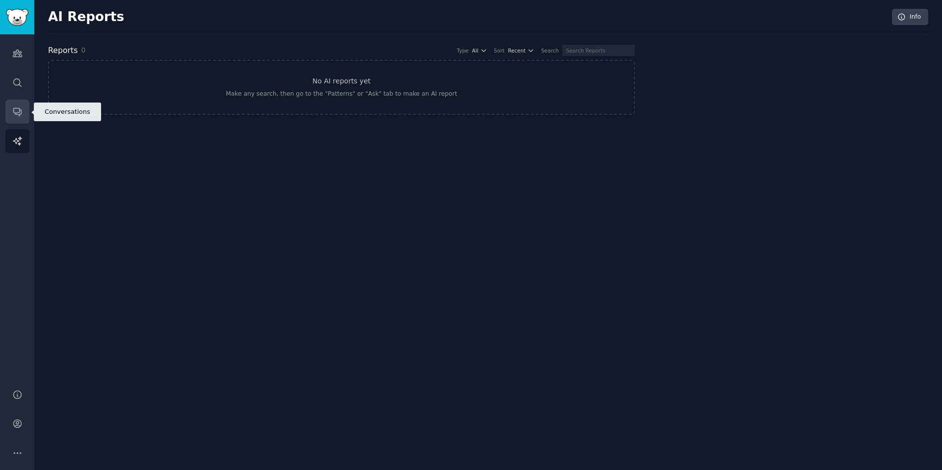
click at [20, 116] on icon "Sidebar" at bounding box center [17, 111] width 10 height 10
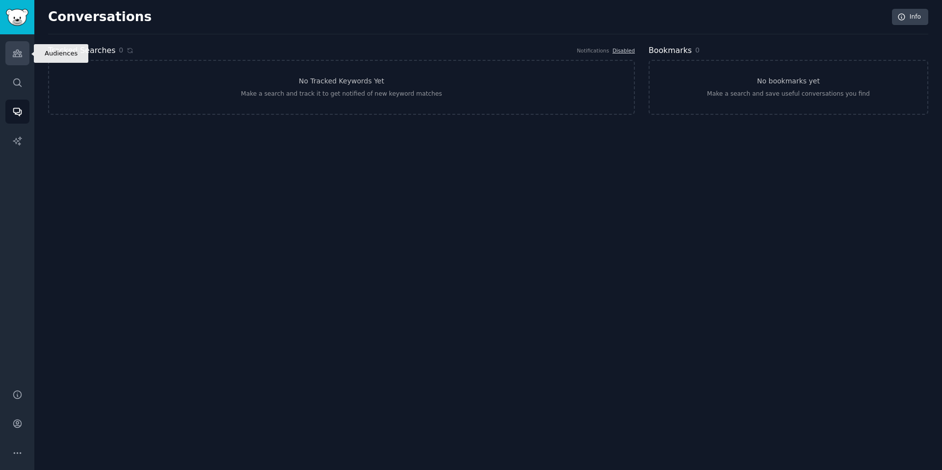
click at [19, 55] on icon "Sidebar" at bounding box center [17, 53] width 10 height 10
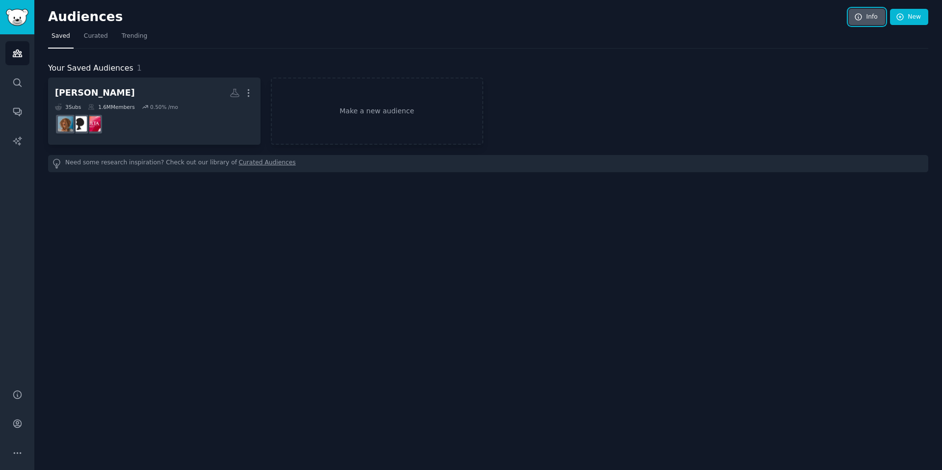
click at [869, 19] on link "Info" at bounding box center [867, 17] width 36 height 17
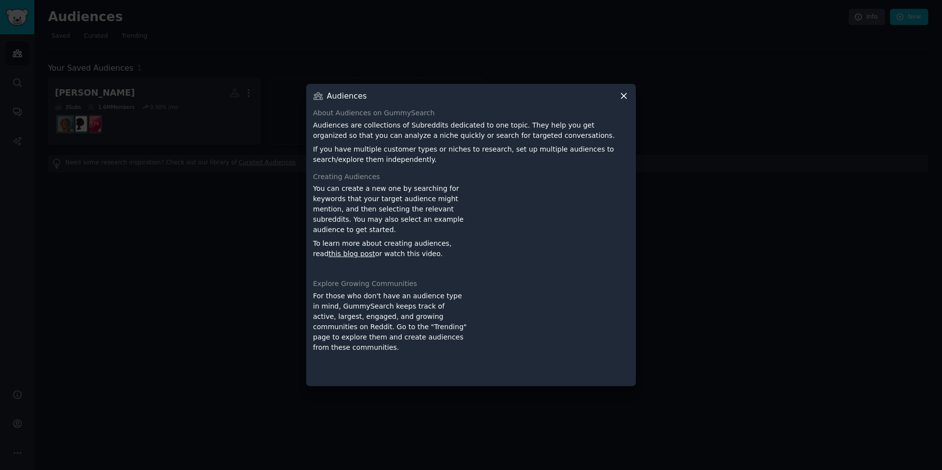
click at [621, 96] on icon at bounding box center [624, 96] width 10 height 10
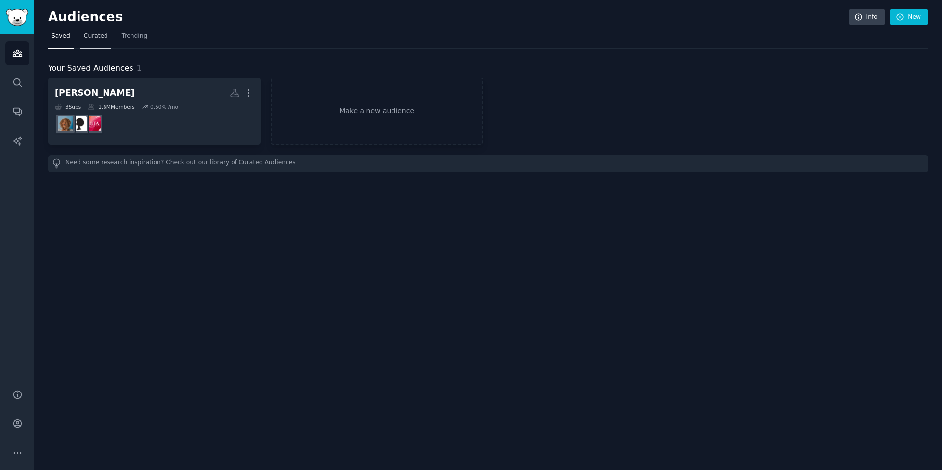
click at [90, 42] on link "Curated" at bounding box center [95, 38] width 31 height 20
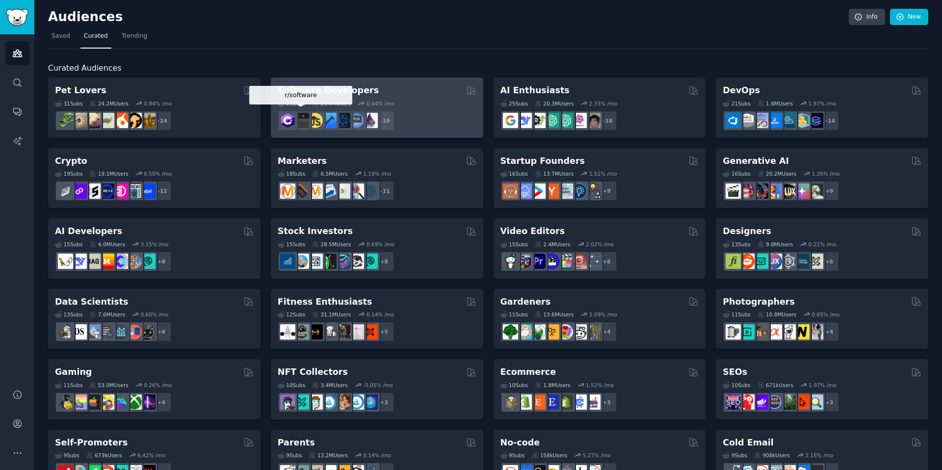
scroll to position [315, 0]
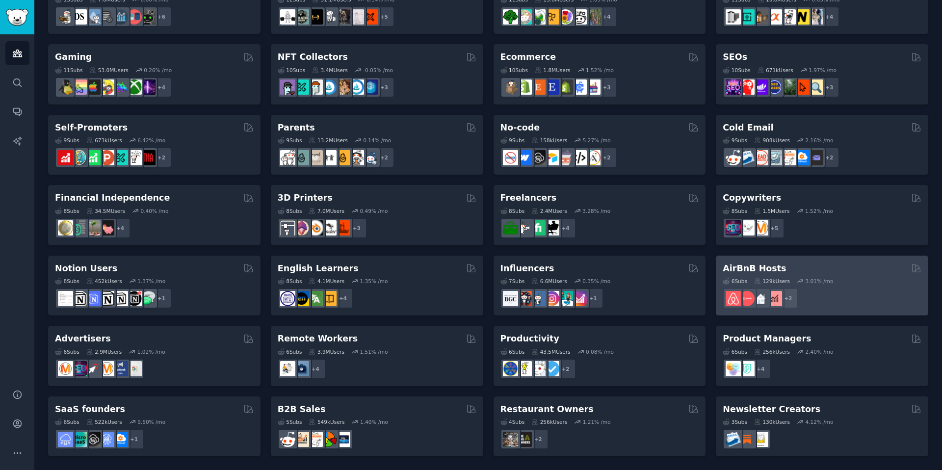
click at [862, 302] on div "+ 2" at bounding box center [822, 298] width 199 height 21
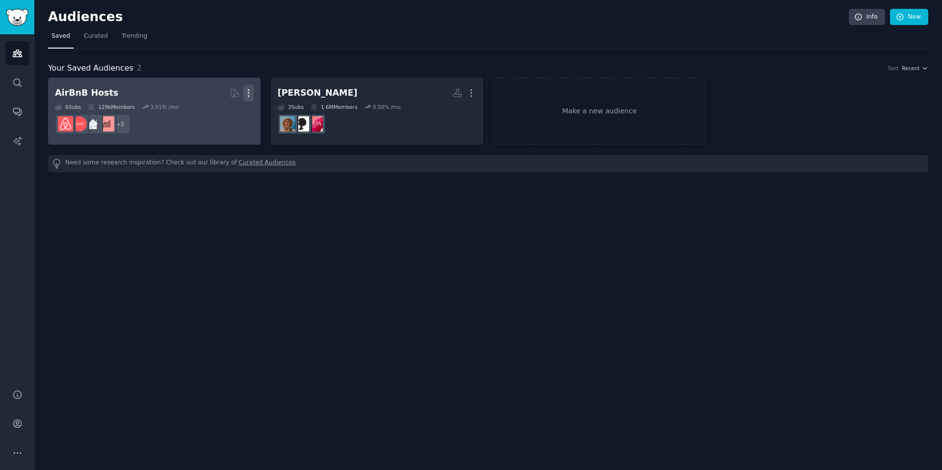
click at [246, 92] on icon "button" at bounding box center [248, 93] width 10 height 10
click at [230, 112] on p "Delete" at bounding box center [221, 113] width 23 height 10
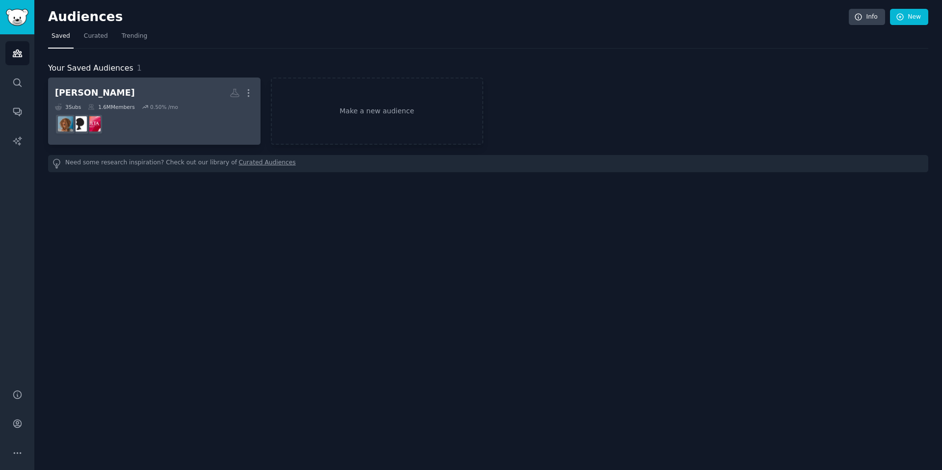
click at [153, 101] on h2 "[PERSON_NAME] More" at bounding box center [154, 92] width 199 height 17
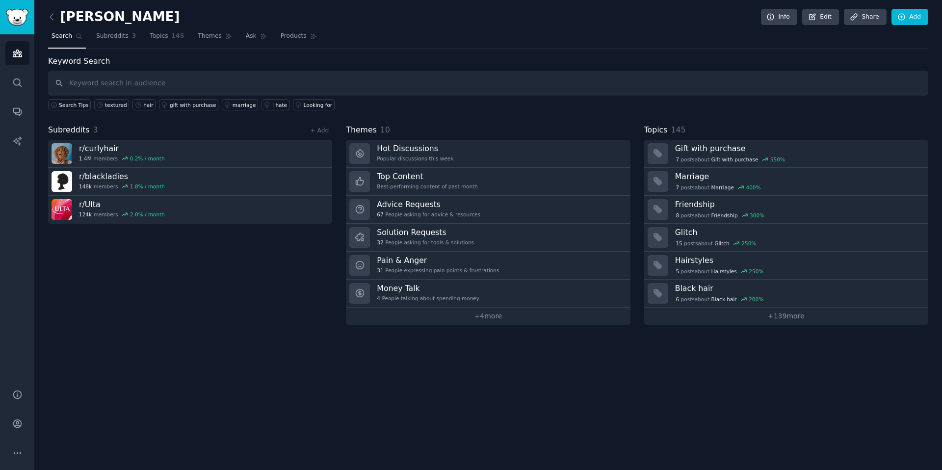
click at [224, 77] on input "text" at bounding box center [488, 83] width 880 height 25
type input "[PERSON_NAME]"
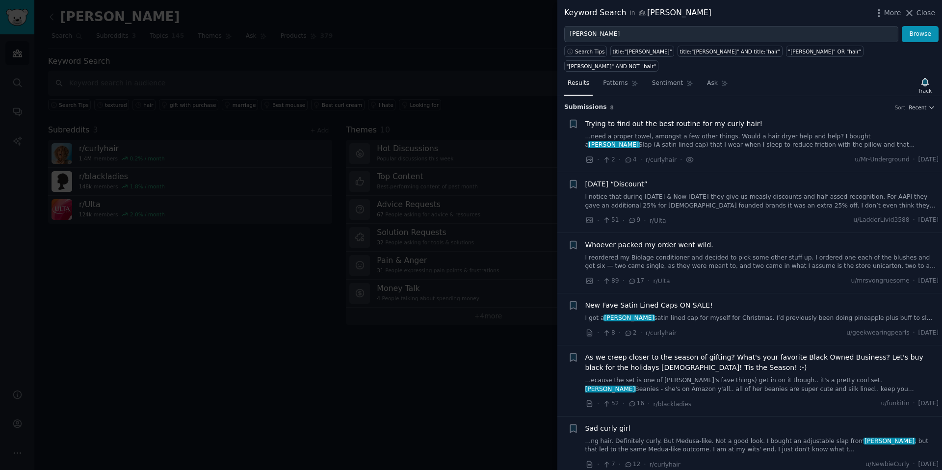
click at [792, 134] on div "Trying to find out the best routine for my curly hair! ...need a proper towel, …" at bounding box center [762, 142] width 354 height 47
click at [747, 132] on link "...need a proper towel, amongst a few other things. Would a hair dryer help and…" at bounding box center [762, 140] width 354 height 17
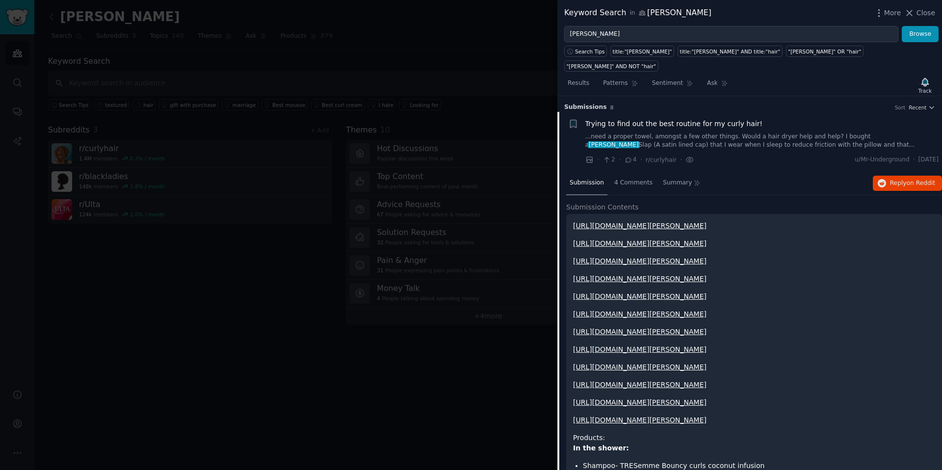
click at [710, 155] on div "· 2 · 4 · r/curlyhair · u/Mr-[PERSON_NAME] · [DATE]" at bounding box center [762, 160] width 354 height 10
click at [716, 132] on link "...need a proper towel, amongst a few other things. Would a hair dryer help and…" at bounding box center [762, 140] width 354 height 17
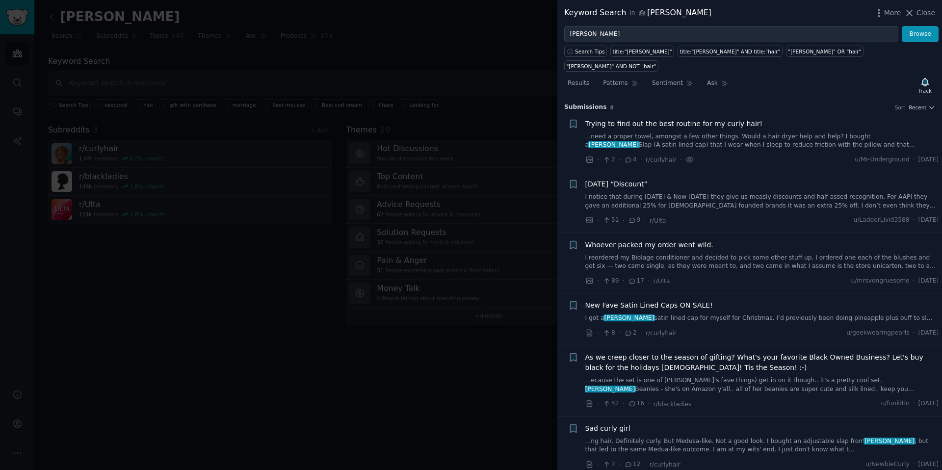
scroll to position [16, 0]
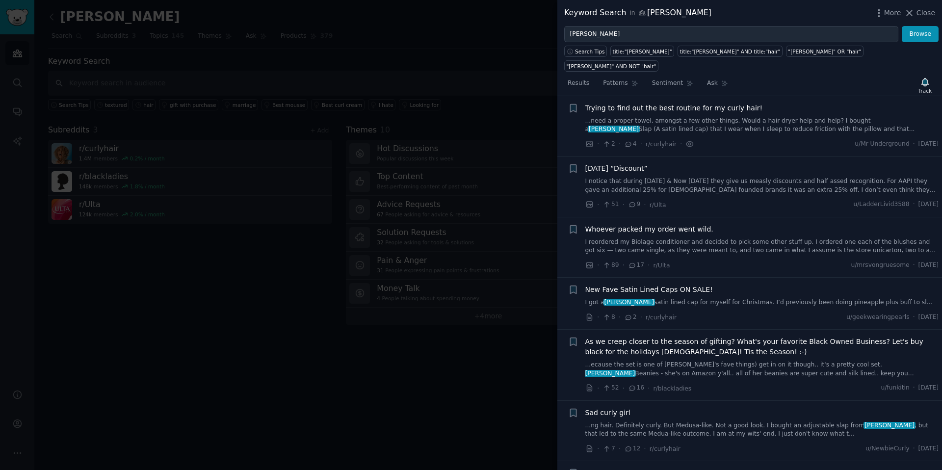
click at [637, 117] on link "...need a proper towel, amongst a few other things. Would a hair dryer help and…" at bounding box center [762, 125] width 354 height 17
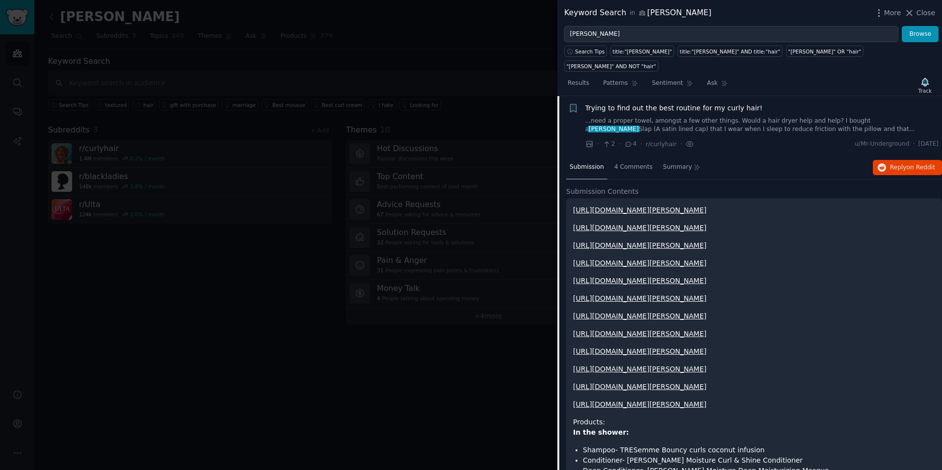
click at [637, 117] on link "...need a proper towel, amongst a few other things. Would a hair dryer help and…" at bounding box center [762, 125] width 354 height 17
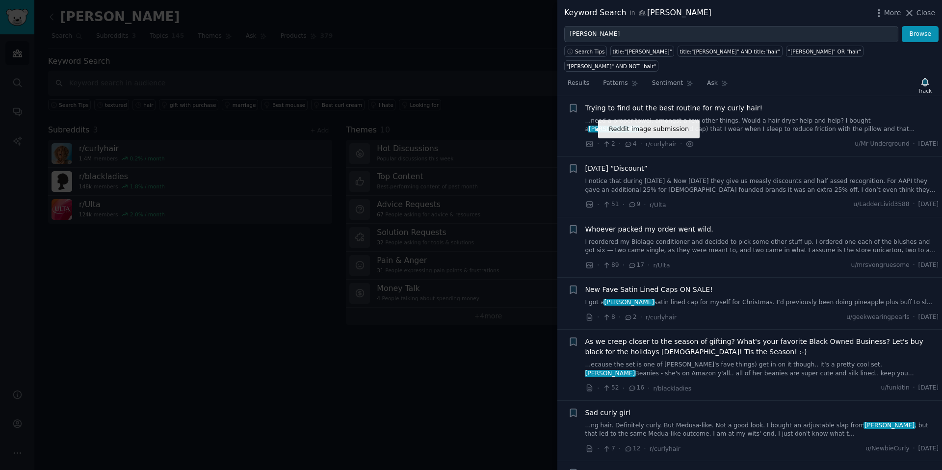
click at [591, 141] on icon at bounding box center [589, 144] width 6 height 6
click at [447, 434] on div at bounding box center [471, 235] width 942 height 470
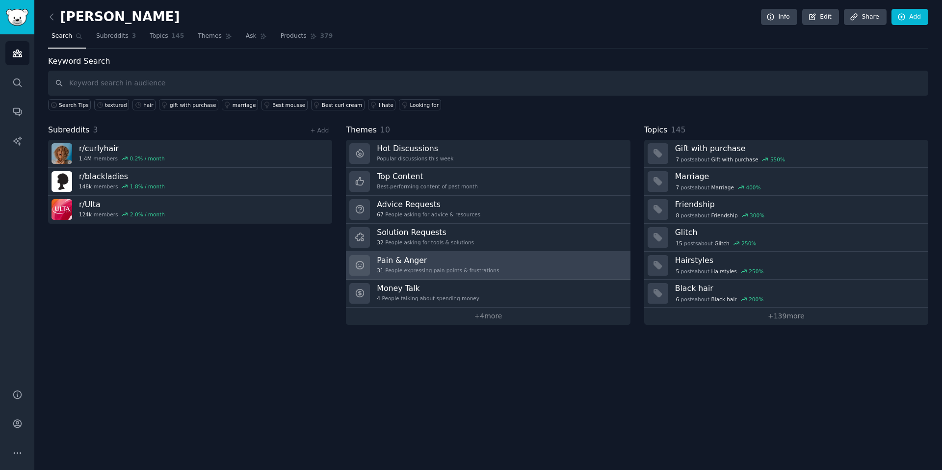
click at [454, 264] on h3 "Pain & Anger" at bounding box center [438, 260] width 122 height 10
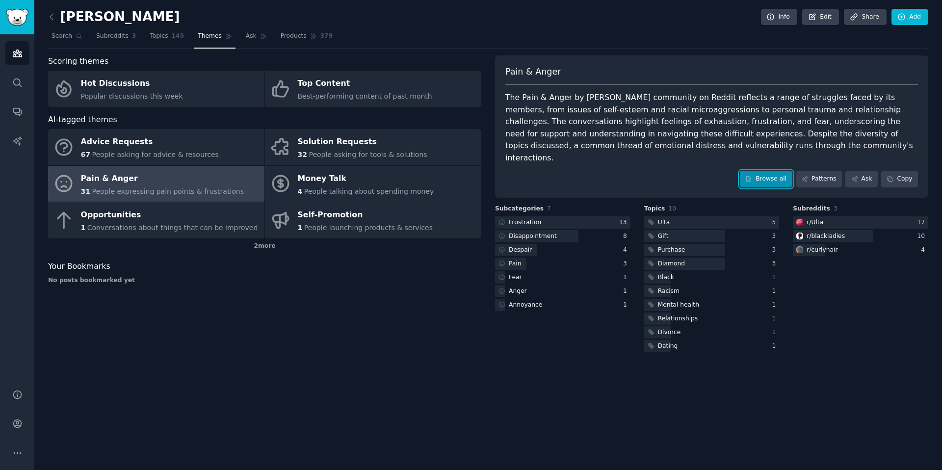
click at [768, 171] on link "Browse all" at bounding box center [766, 179] width 52 height 17
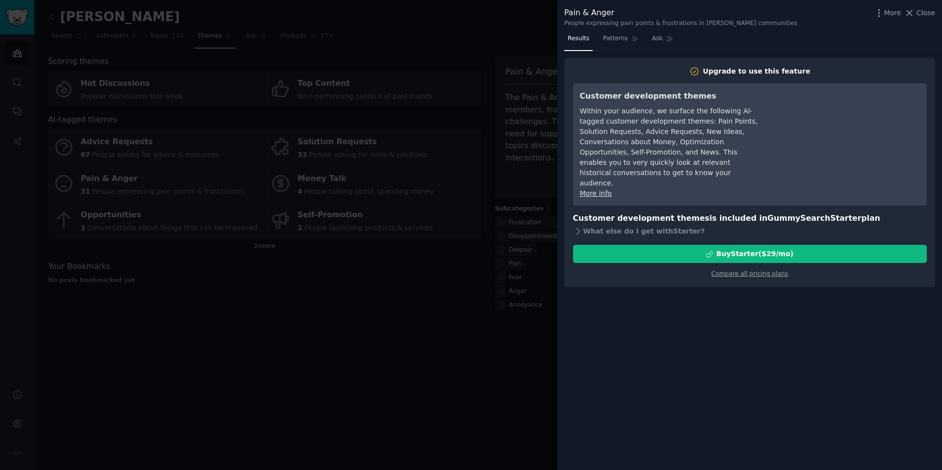
click at [502, 222] on div at bounding box center [471, 235] width 942 height 470
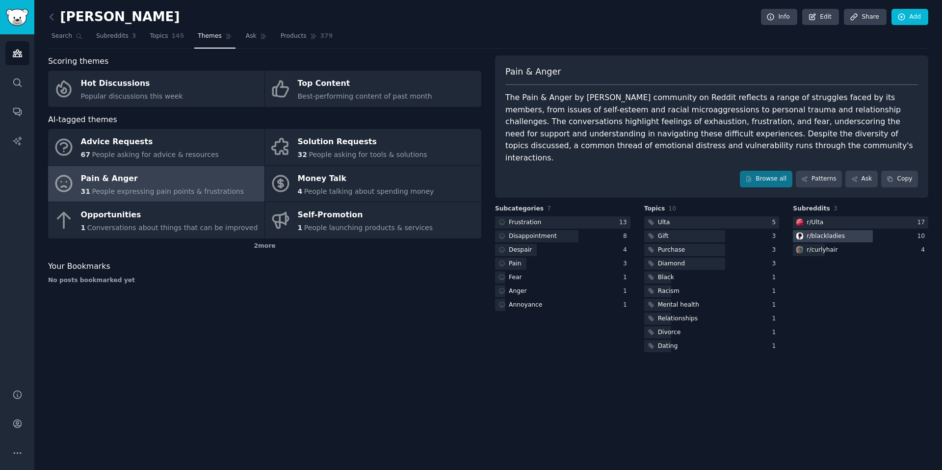
click at [837, 232] on div "r/ blackladies" at bounding box center [826, 236] width 38 height 9
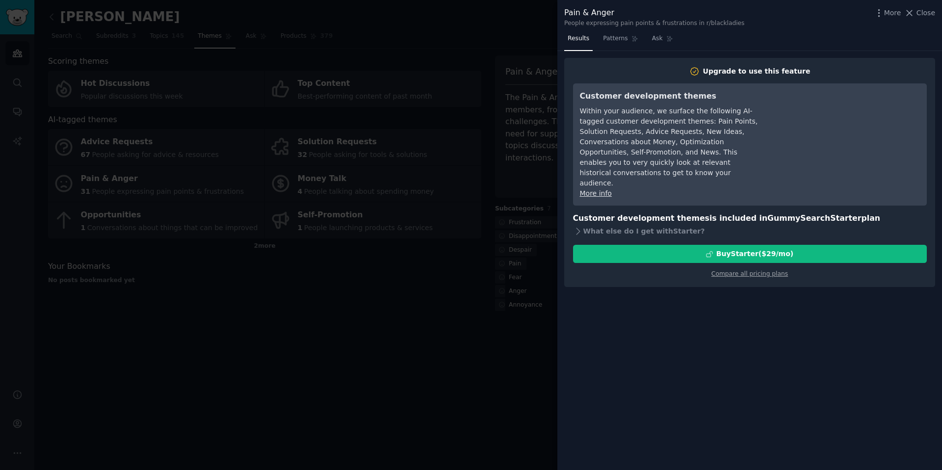
click at [497, 334] on div at bounding box center [471, 235] width 942 height 470
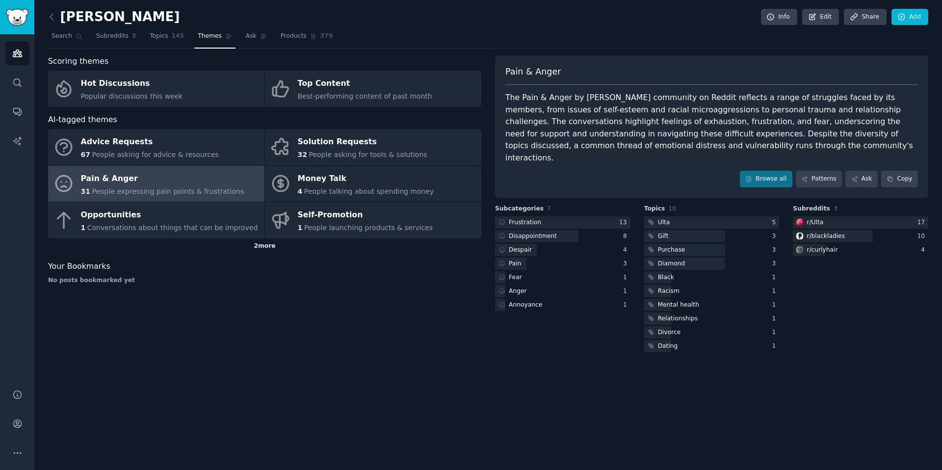
click at [268, 246] on div "2 more" at bounding box center [264, 246] width 433 height 16
click at [5, 56] on link "Audiences" at bounding box center [17, 53] width 24 height 24
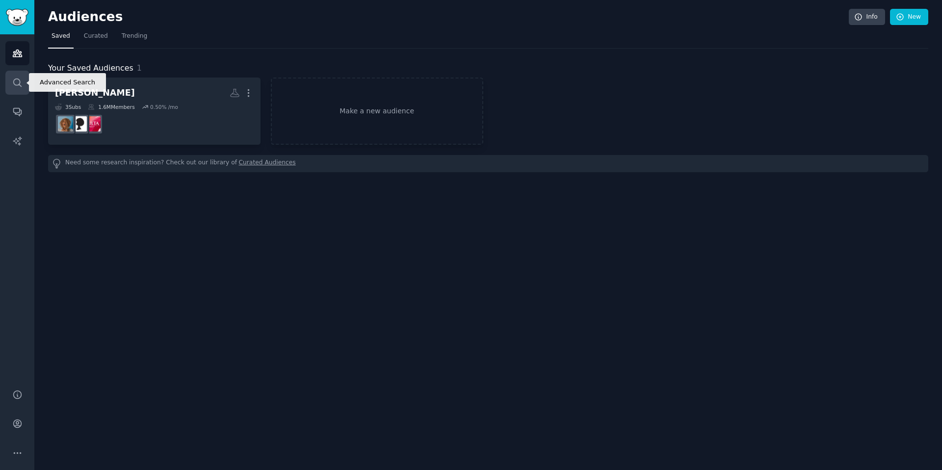
click at [23, 87] on link "Search" at bounding box center [17, 83] width 24 height 24
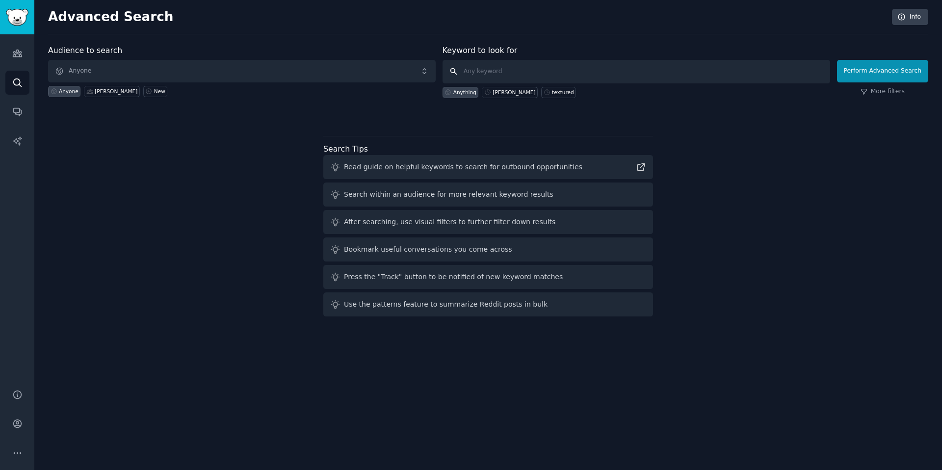
click at [503, 71] on input "text" at bounding box center [637, 72] width 388 height 24
click at [267, 75] on span "Anyone" at bounding box center [242, 71] width 388 height 23
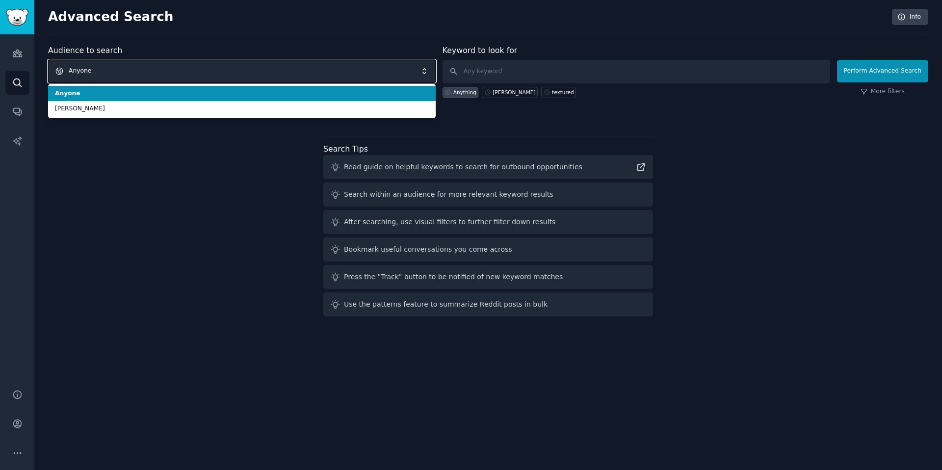
click at [273, 72] on span "Anyone" at bounding box center [242, 71] width 388 height 23
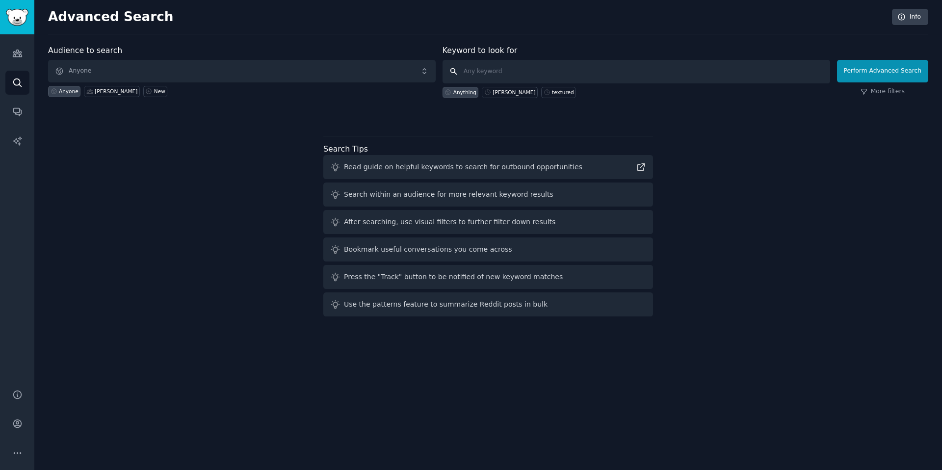
click at [528, 76] on input "text" at bounding box center [637, 72] width 388 height 24
type input "hair type"
click button "Perform Advanced Search" at bounding box center [882, 71] width 91 height 23
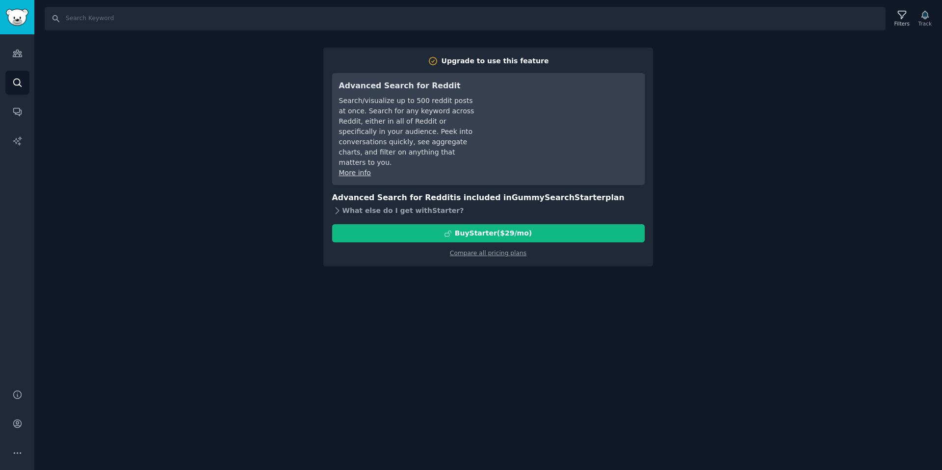
click at [342, 204] on div "What else do I get with Starter ?" at bounding box center [488, 211] width 313 height 14
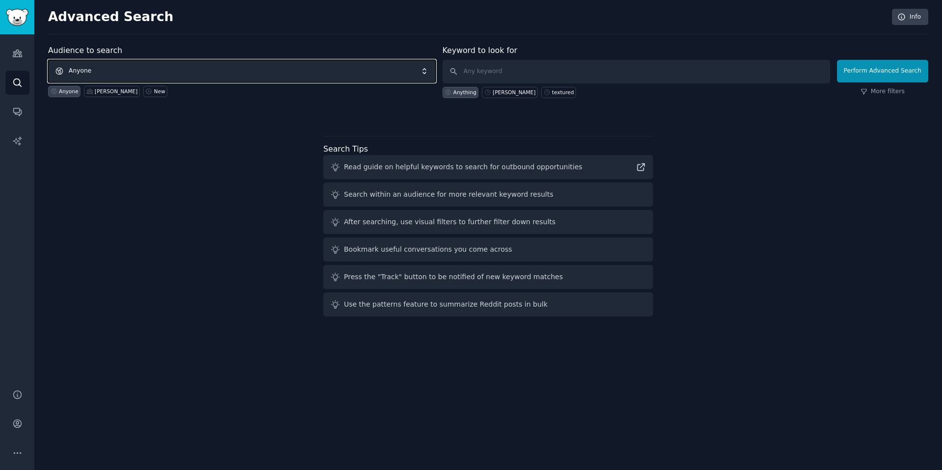
click at [97, 74] on span "Anyone" at bounding box center [242, 71] width 388 height 23
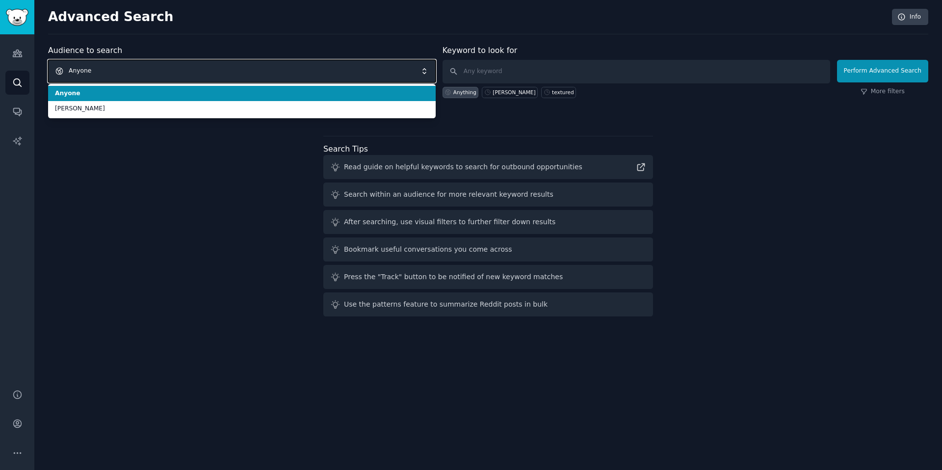
click at [97, 74] on span "Anyone" at bounding box center [242, 71] width 388 height 23
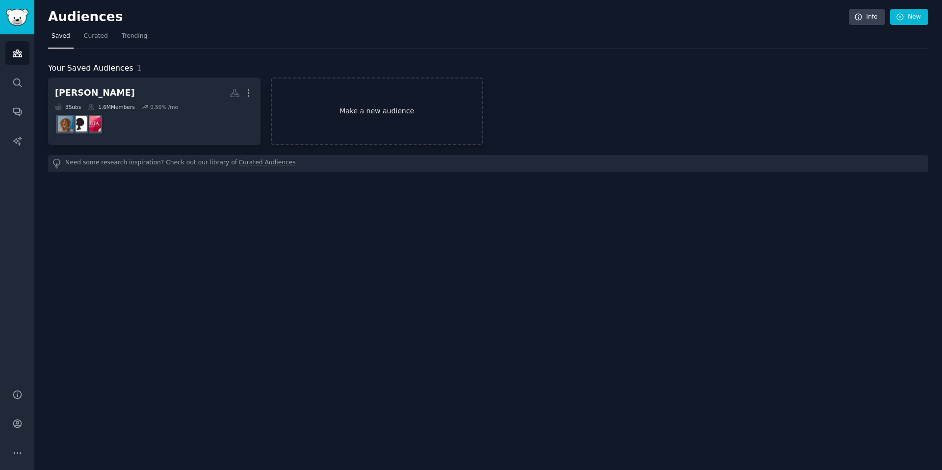
click at [360, 113] on link "Make a new audience" at bounding box center [377, 111] width 212 height 67
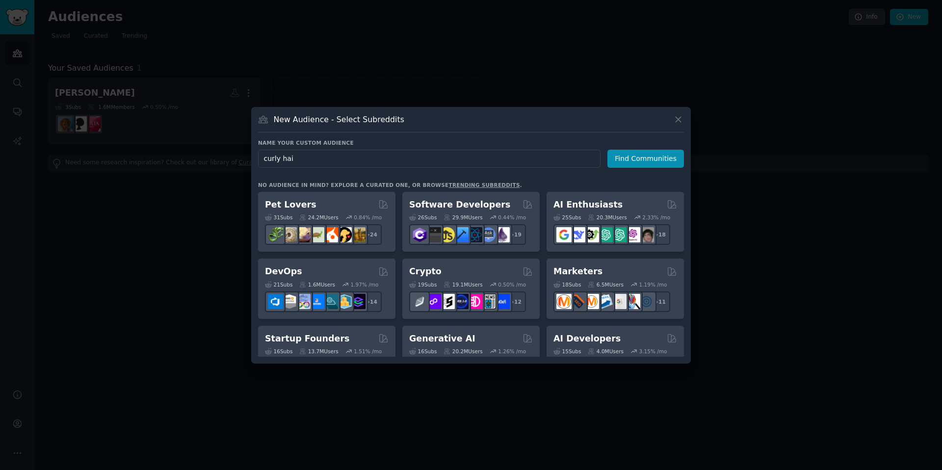
type input "curly hair"
click button "Find Communities" at bounding box center [645, 159] width 77 height 18
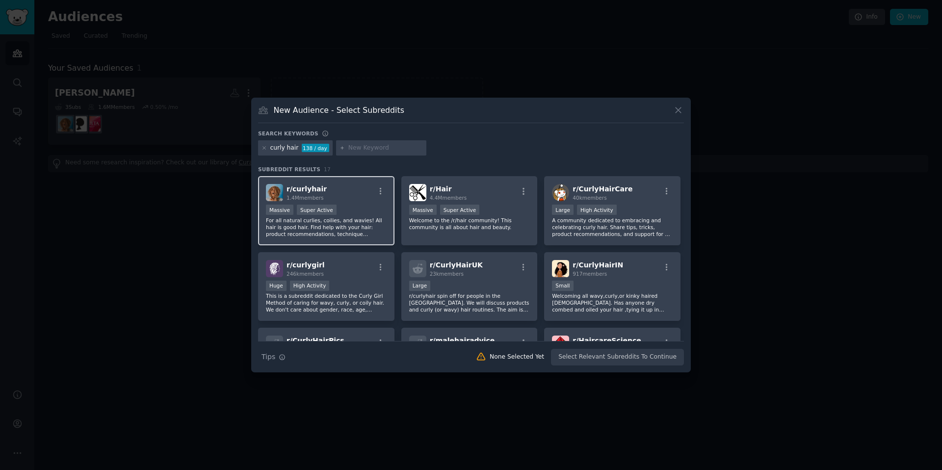
click at [355, 183] on div "r/ curlyhair 1.4M members Massive Super Active For all natural curlies, coilies…" at bounding box center [326, 210] width 136 height 69
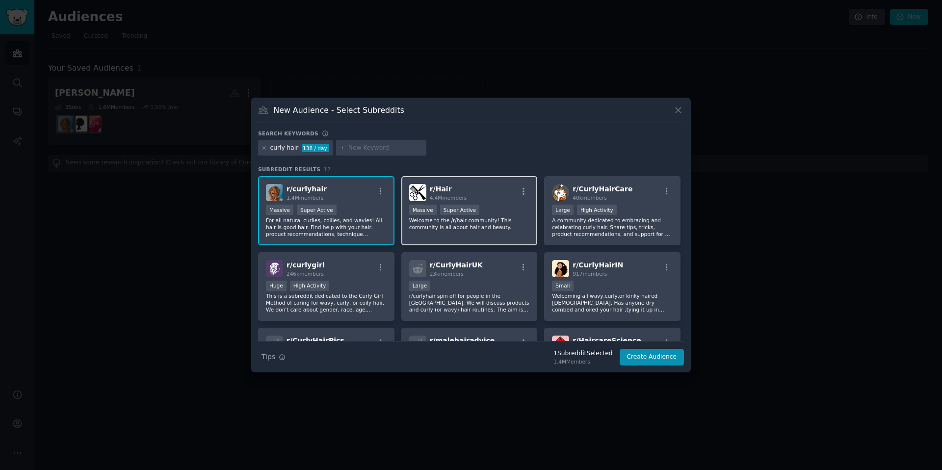
click at [461, 183] on div "r/ Hair 4.4M members 1,000,000+ members Massive Super Active Welcome to the /r/…" at bounding box center [469, 210] width 136 height 69
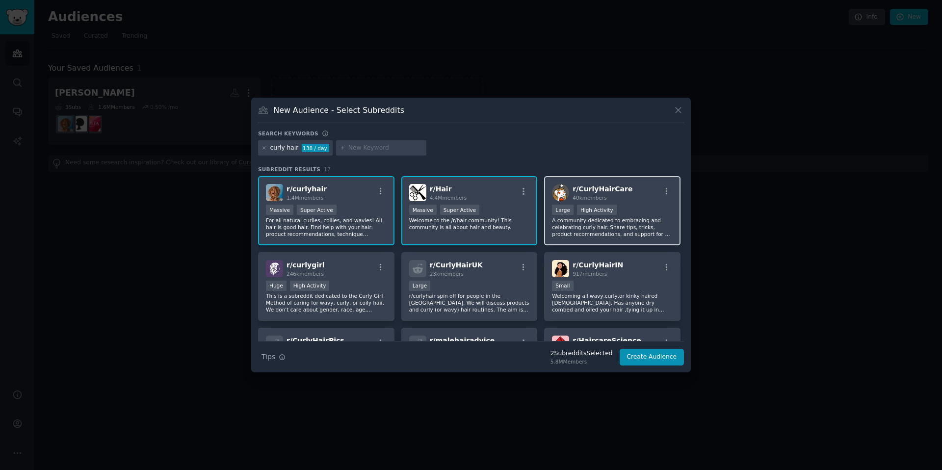
click at [590, 220] on p "A community dedicated to embracing and celebrating curly hair. Share tips, tric…" at bounding box center [612, 227] width 121 height 21
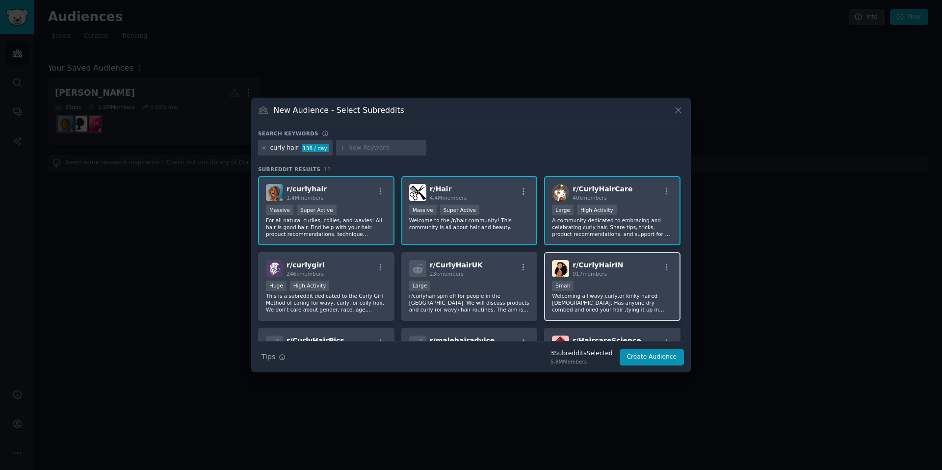
click at [585, 273] on span "917 members" at bounding box center [590, 274] width 34 height 6
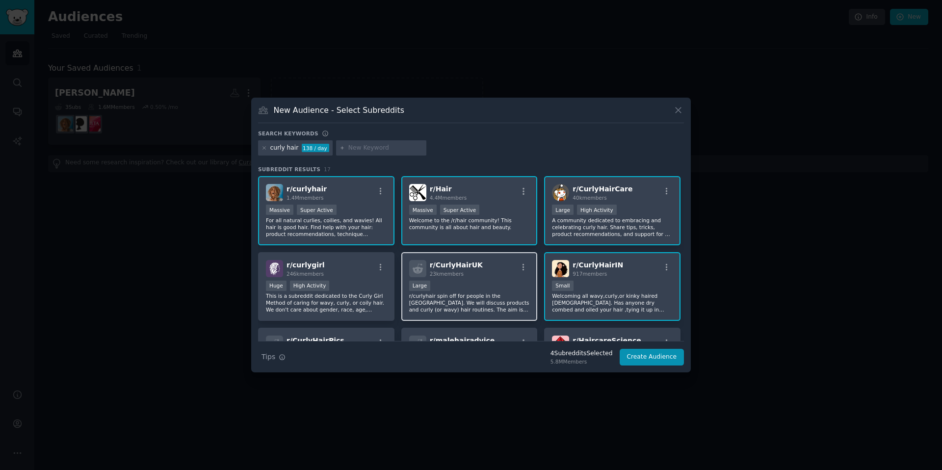
click at [487, 281] on div "Large" at bounding box center [469, 287] width 121 height 12
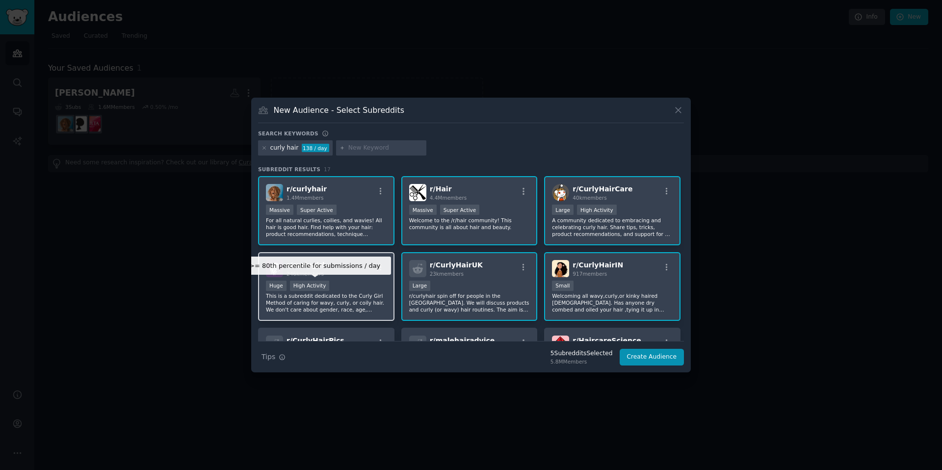
click at [327, 281] on div "High Activity" at bounding box center [310, 286] width 40 height 10
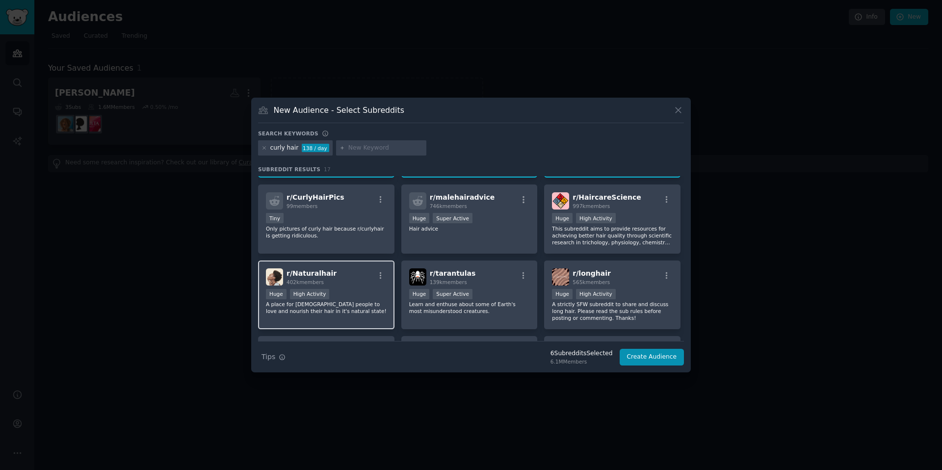
scroll to position [178, 0]
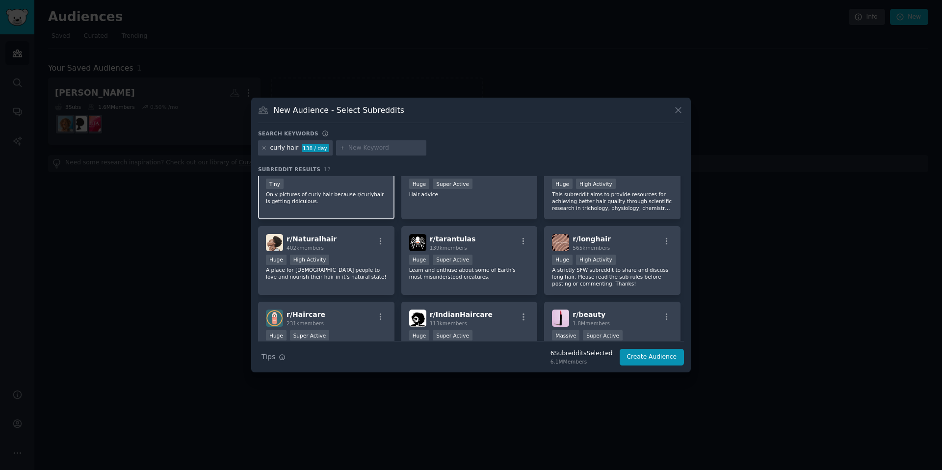
click at [339, 203] on p "Only pictures of curly hair because r/curlyhair is getting ridiculous." at bounding box center [326, 198] width 121 height 14
click at [446, 206] on div "r/ malehairadvice 746k members Huge Super Active Hair advice" at bounding box center [469, 184] width 136 height 69
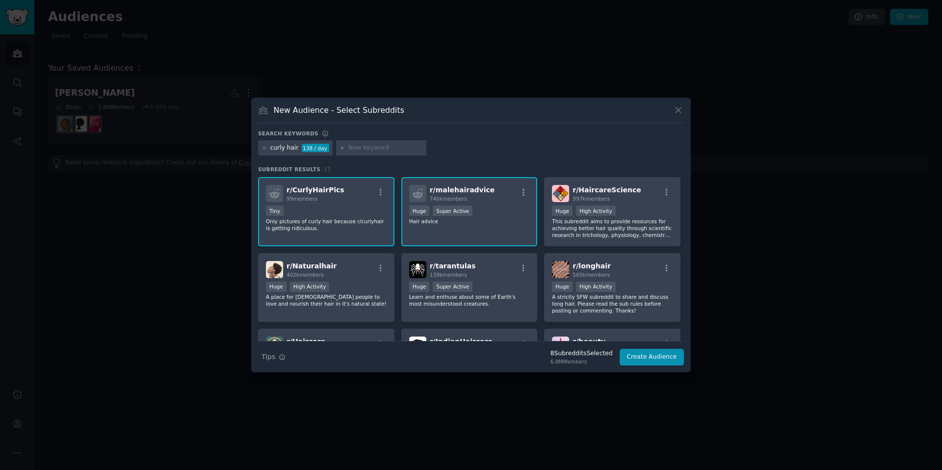
scroll to position [130, 0]
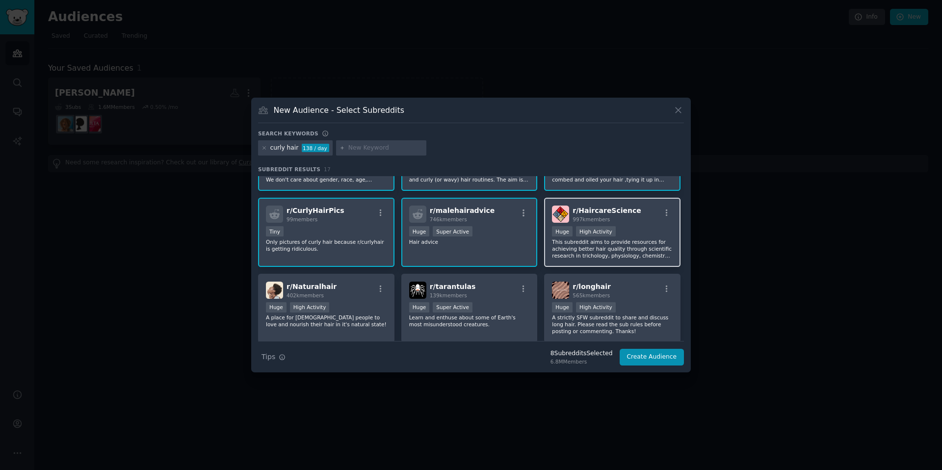
click at [609, 258] on p "This subreddit aims to provide resources for achieving better hair quality thro…" at bounding box center [612, 248] width 121 height 21
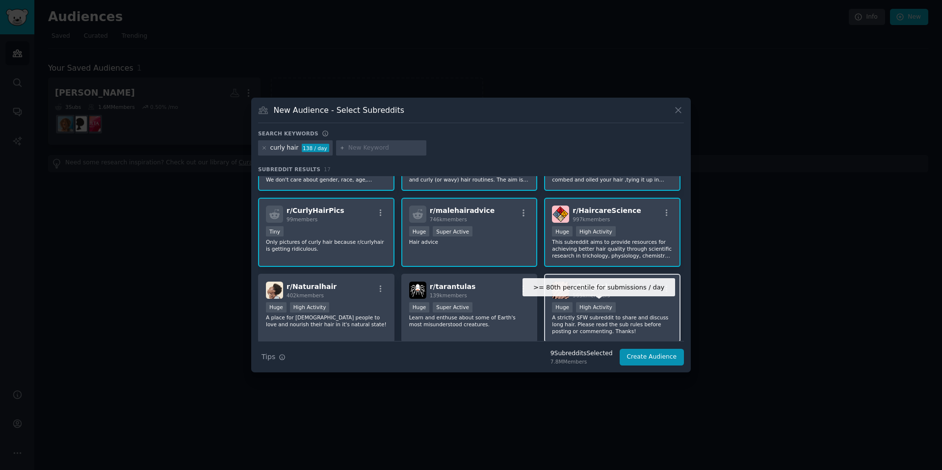
click at [609, 307] on div "High Activity" at bounding box center [596, 307] width 40 height 10
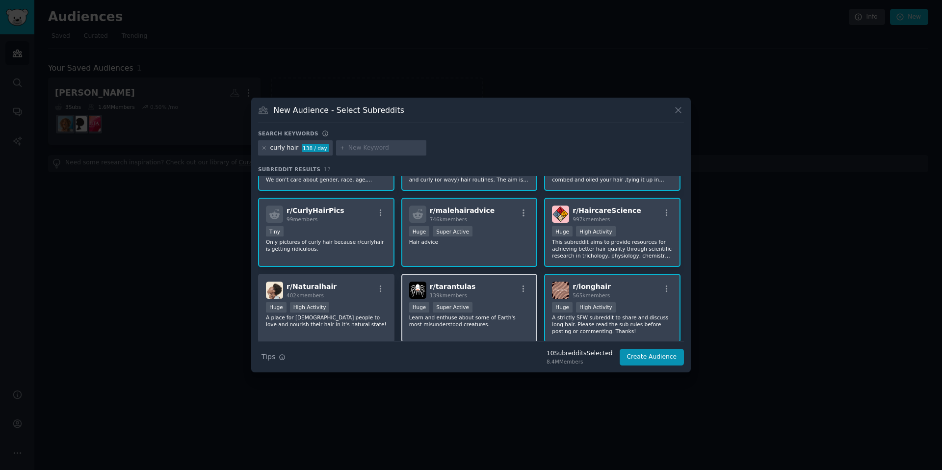
click at [497, 317] on p "Learn and enthuse about some of Earth's most misunderstood creatures." at bounding box center [469, 321] width 121 height 14
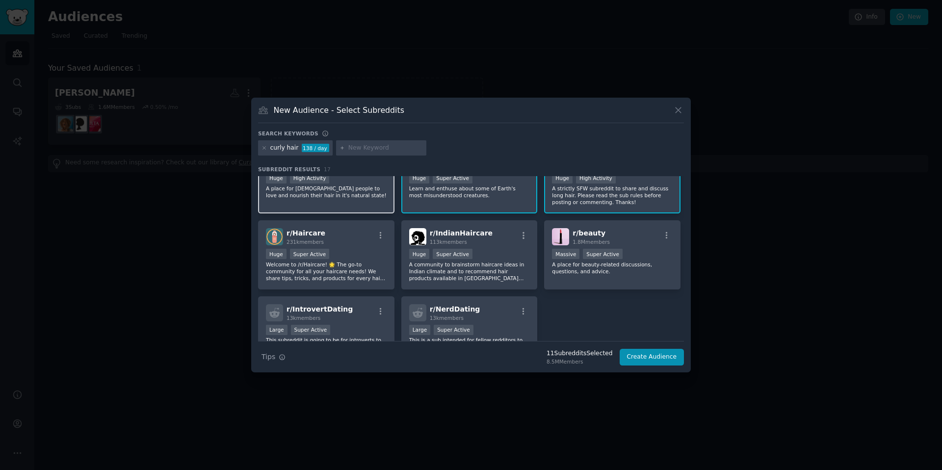
click at [334, 177] on div "Huge High Activity" at bounding box center [326, 179] width 121 height 12
click at [339, 240] on div "r/ Haircare 231k members" at bounding box center [326, 236] width 121 height 17
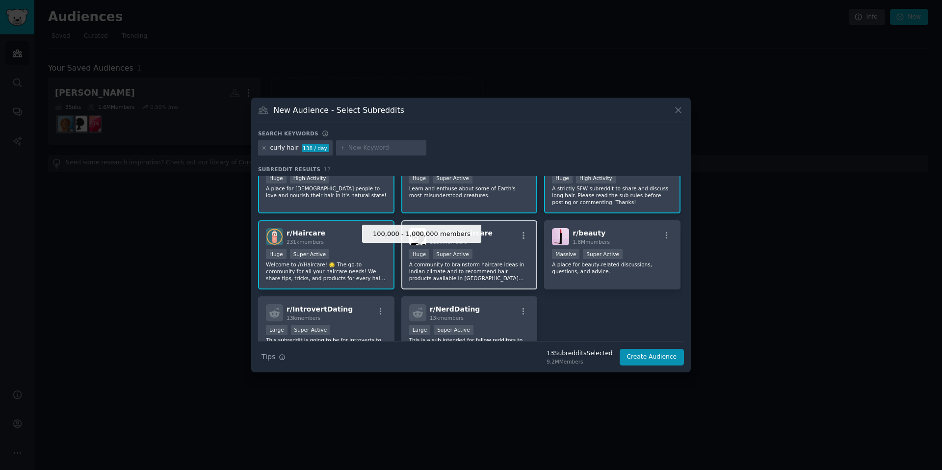
click at [447, 255] on div "Super Active" at bounding box center [453, 254] width 40 height 10
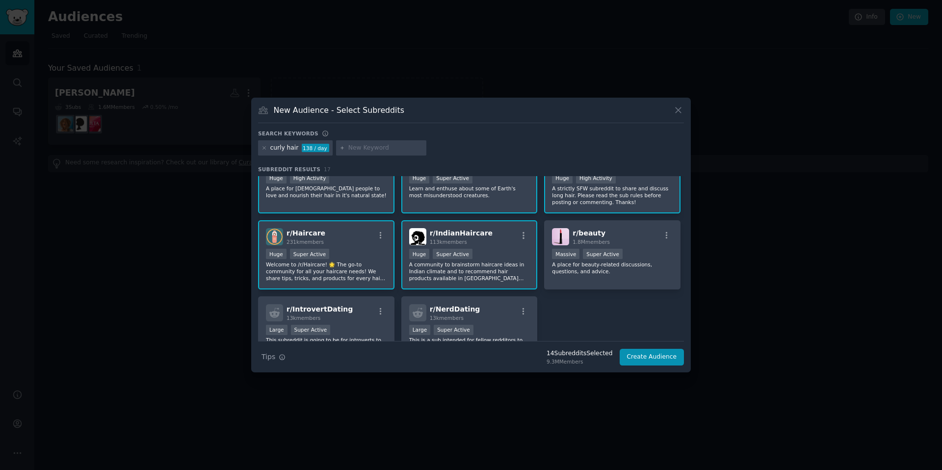
click at [480, 265] on p "A community to brainstorm haircare ideas in Indian climate and to recommend hai…" at bounding box center [469, 271] width 121 height 21
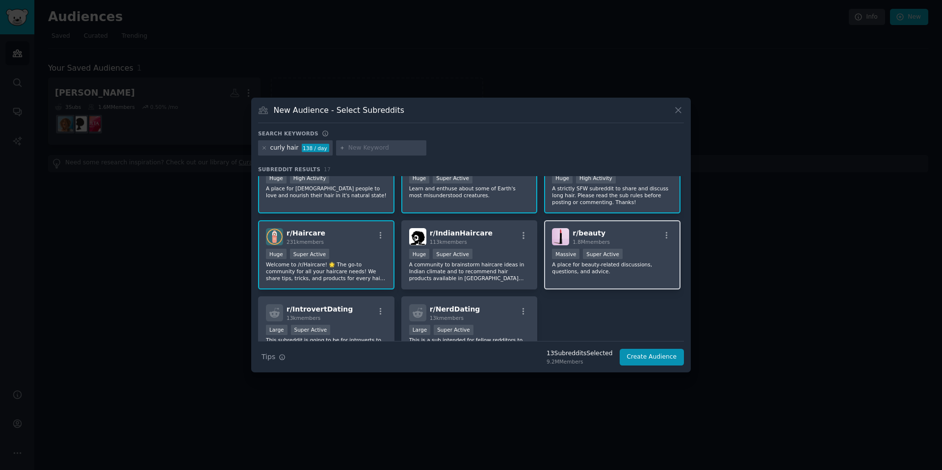
click at [643, 273] on p "A place for beauty-related discussions, questions, and advice." at bounding box center [612, 268] width 121 height 14
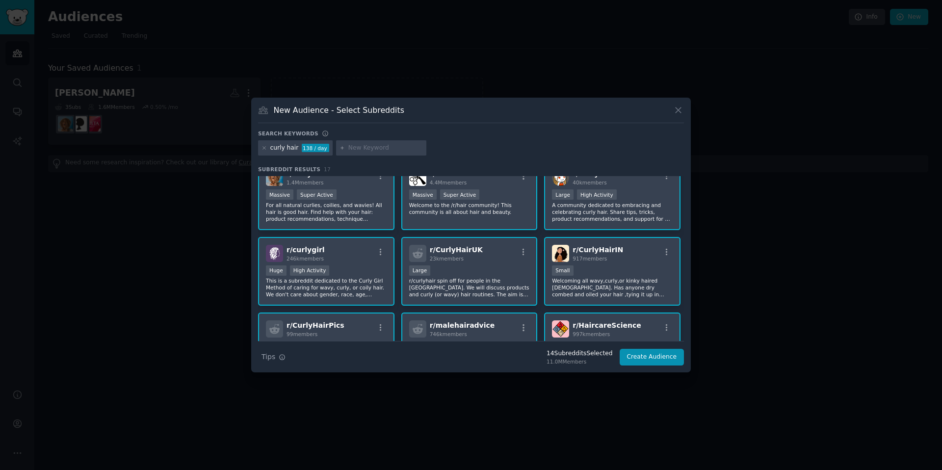
scroll to position [0, 0]
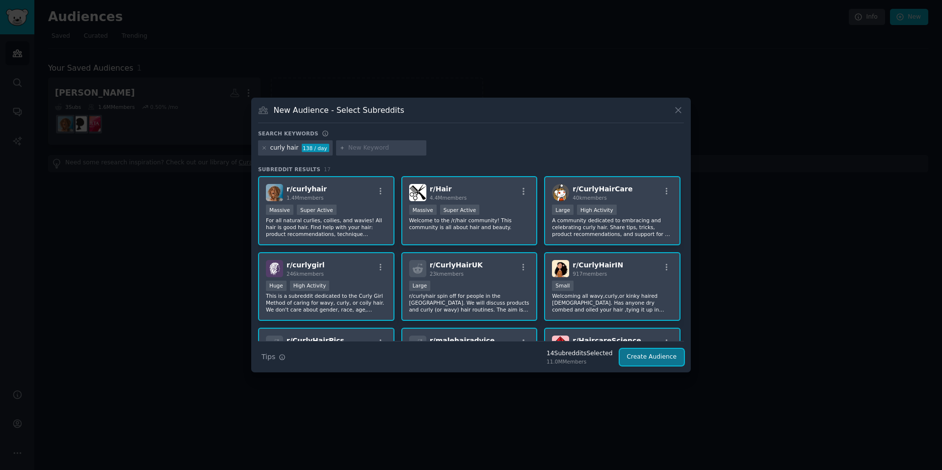
click at [650, 354] on button "Create Audience" at bounding box center [652, 357] width 65 height 17
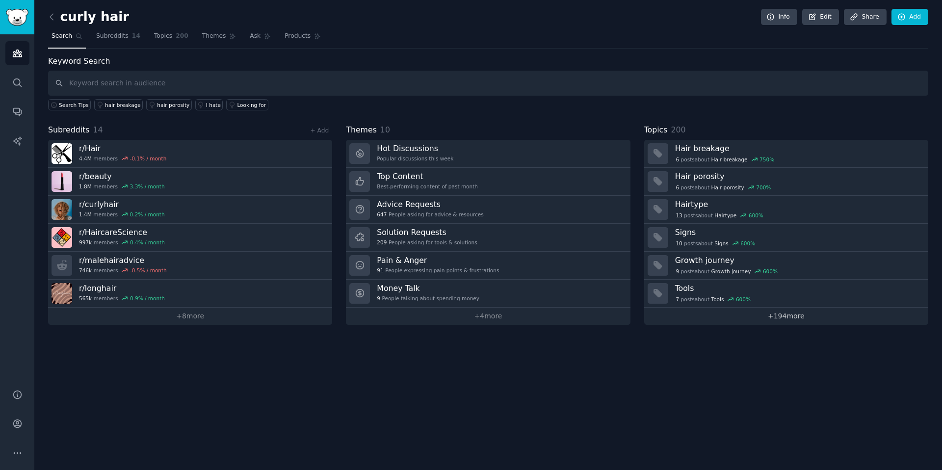
click at [790, 318] on link "+ 194 more" at bounding box center [786, 316] width 284 height 17
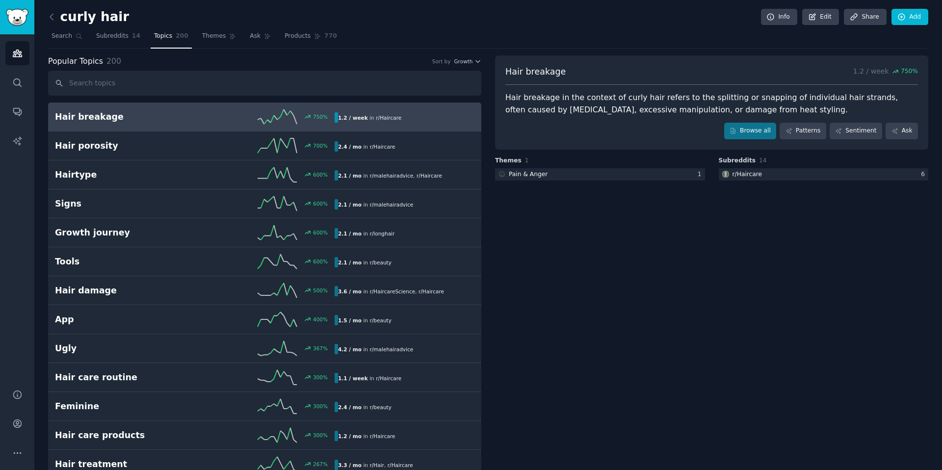
click at [195, 116] on div "750 %" at bounding box center [265, 116] width 140 height 15
click at [763, 177] on div at bounding box center [824, 174] width 210 height 12
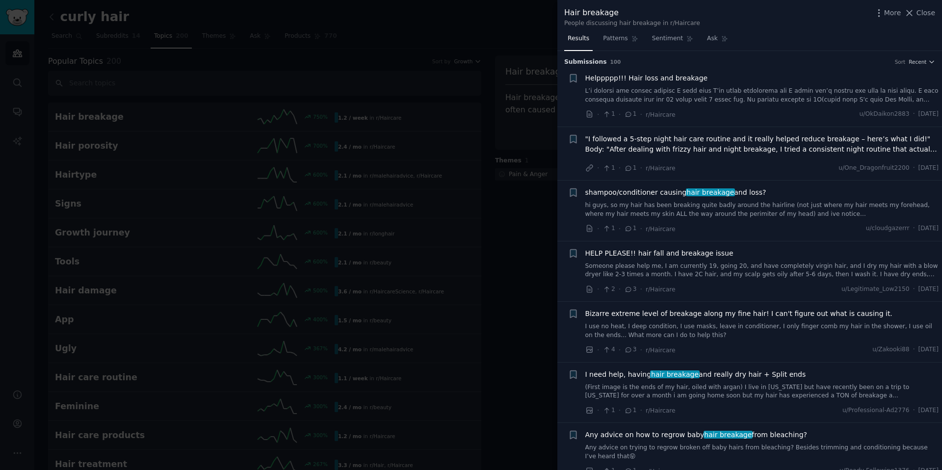
click at [746, 154] on span ""I followed a 5-step night hair care routine and it really helped reduce breaka…" at bounding box center [762, 144] width 354 height 21
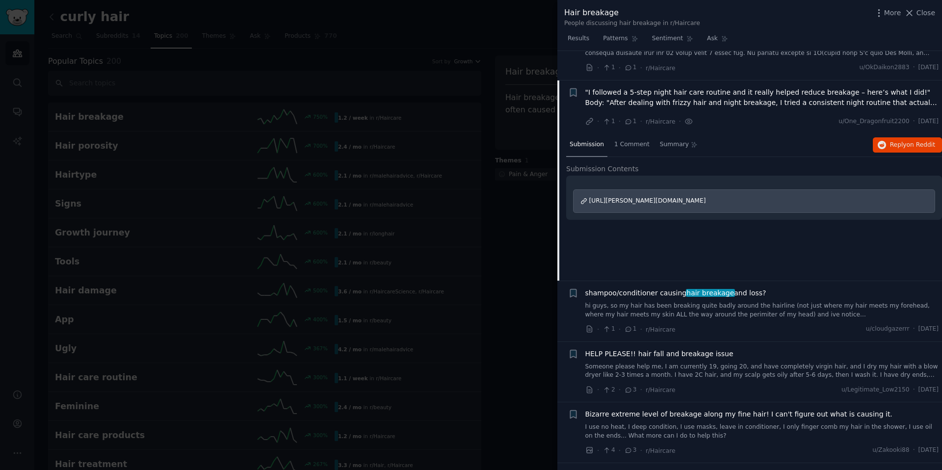
scroll to position [76, 0]
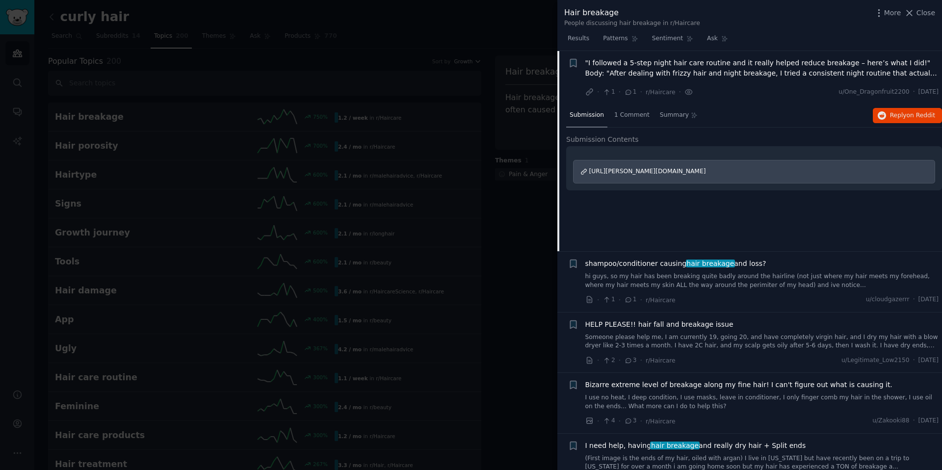
click at [914, 76] on span ""I followed a 5-step night hair care routine and it really helped reduce breaka…" at bounding box center [762, 68] width 354 height 21
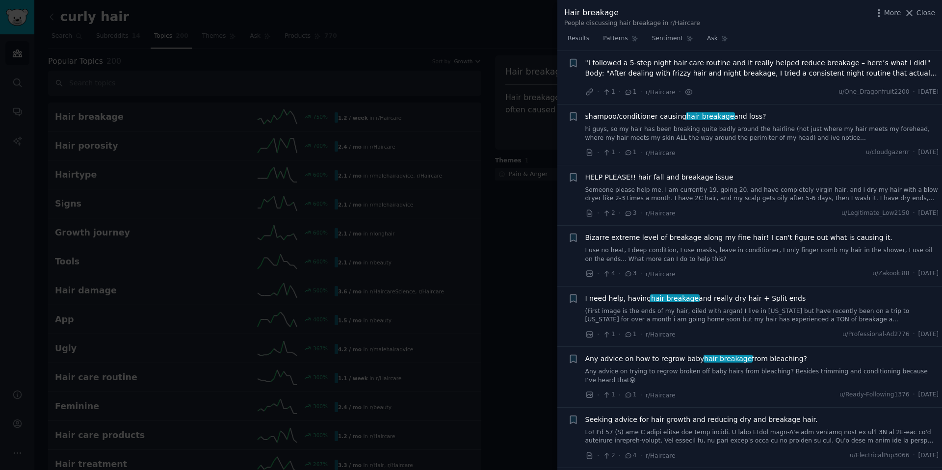
click at [910, 76] on span ""I followed a 5-step night hair care routine and it really helped reduce breaka…" at bounding box center [762, 68] width 354 height 21
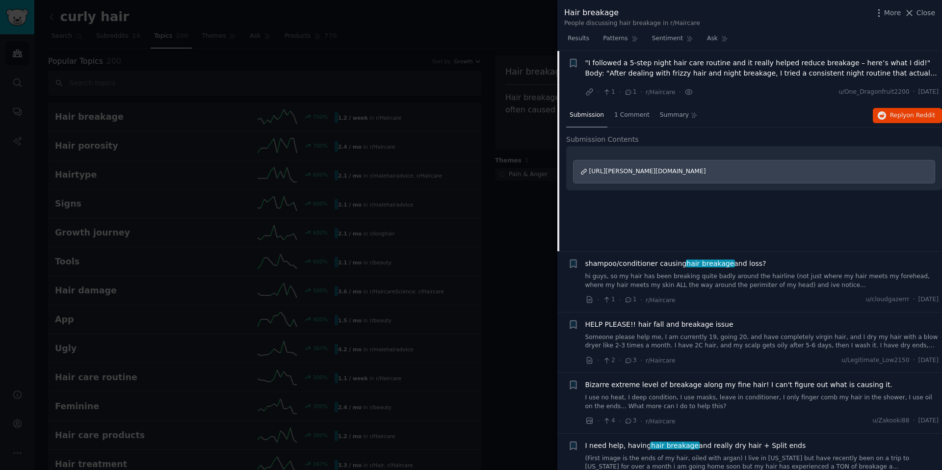
scroll to position [21, 0]
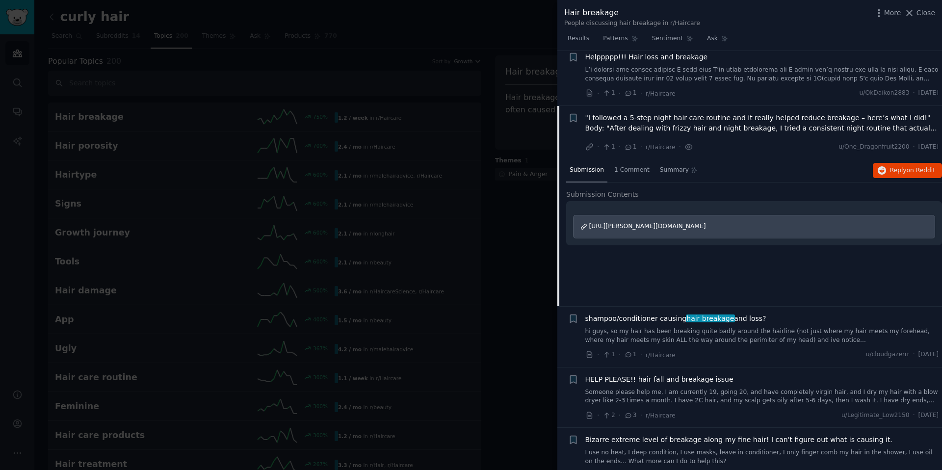
click at [671, 128] on span ""I followed a 5-step night hair care routine and it really helped reduce breaka…" at bounding box center [762, 123] width 354 height 21
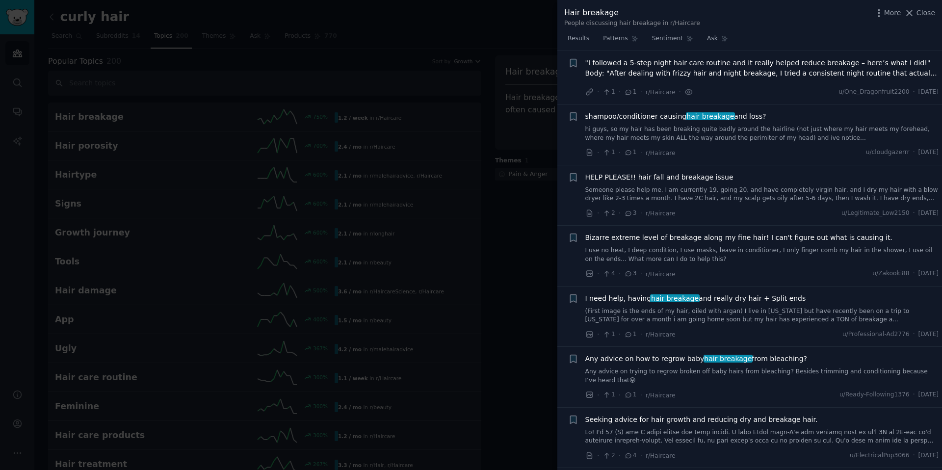
click at [675, 127] on link "hi guys, so my hair has been breaking quite badly around the hairline (not just…" at bounding box center [762, 133] width 354 height 17
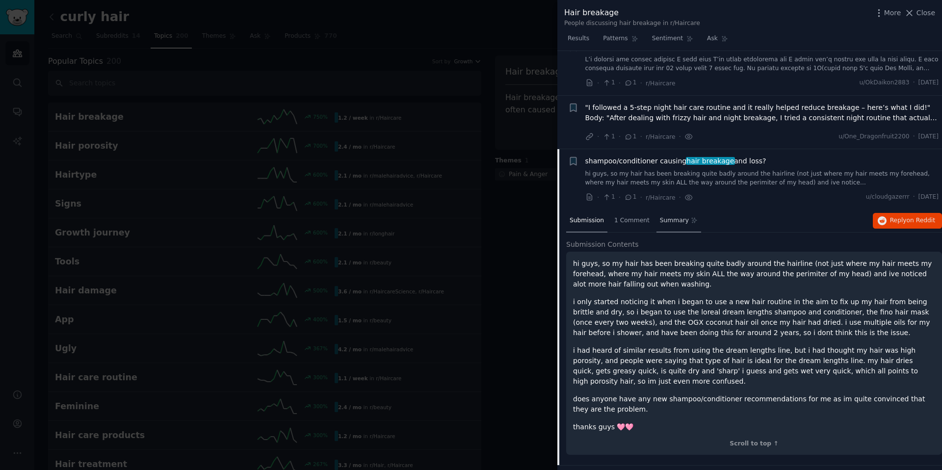
scroll to position [5, 0]
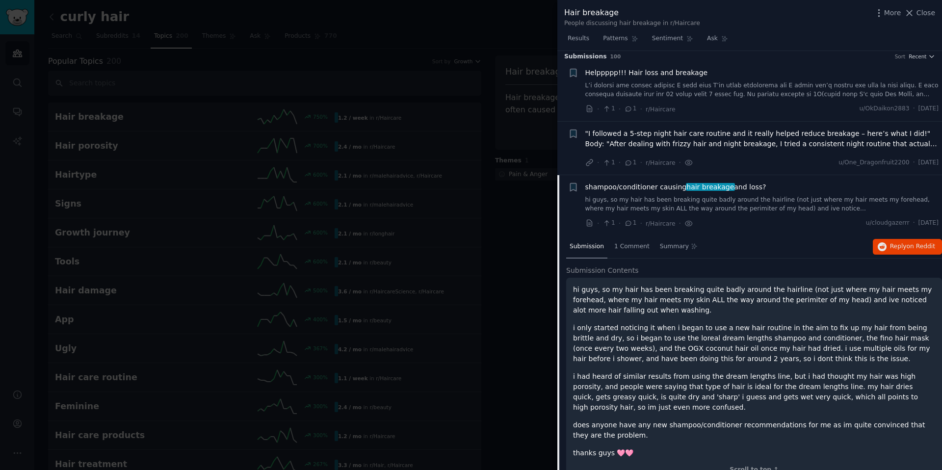
click at [673, 141] on span ""I followed a 5-step night hair care routine and it really helped reduce breaka…" at bounding box center [762, 139] width 354 height 21
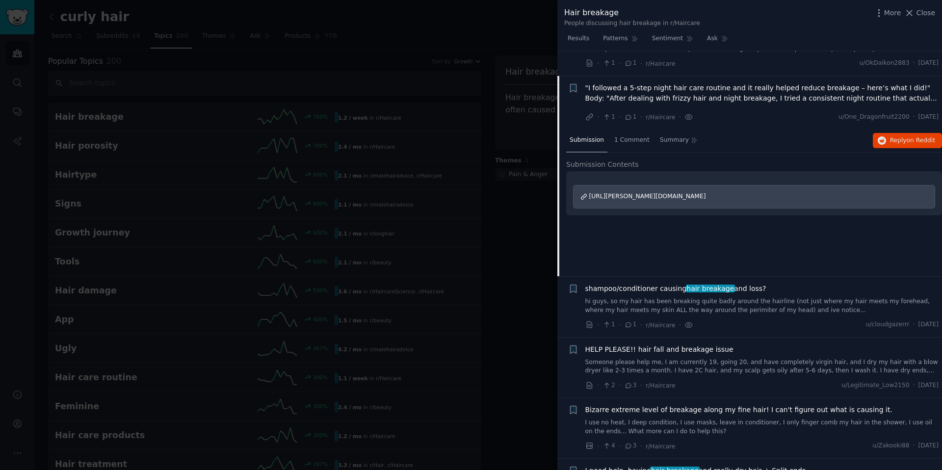
scroll to position [76, 0]
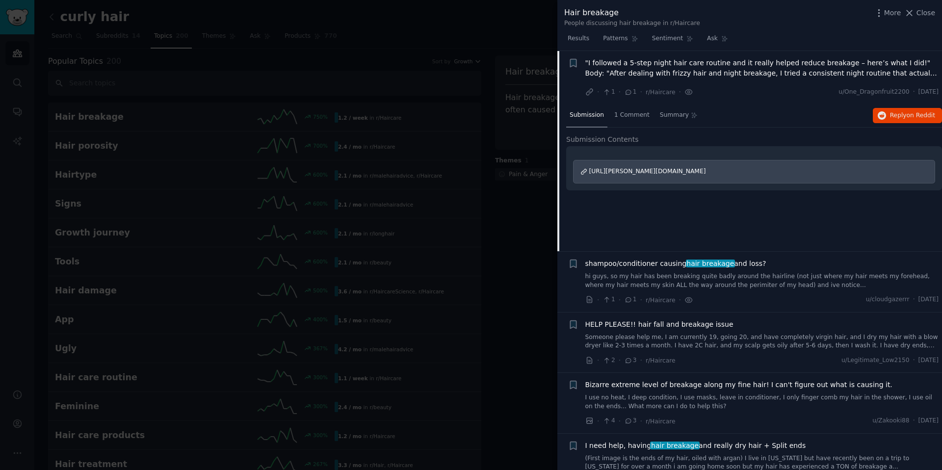
click at [629, 174] on span "https://i.redd.it/iyefblxgllhf1.jpeg" at bounding box center [647, 171] width 117 height 7
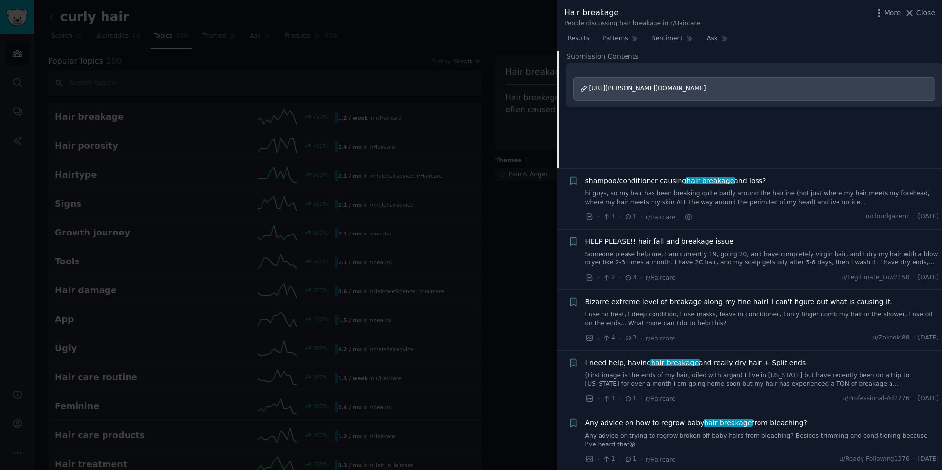
scroll to position [147, 0]
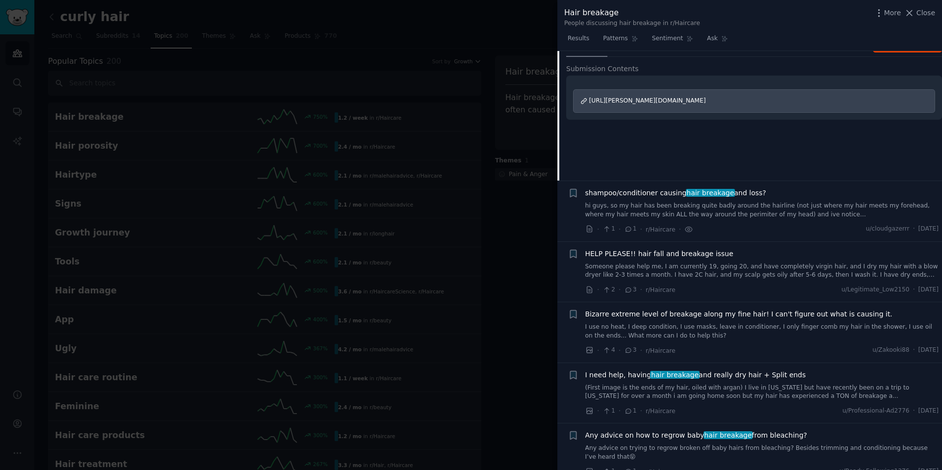
click at [708, 210] on link "hi guys, so my hair has been breaking quite badly around the hairline (not just…" at bounding box center [762, 210] width 354 height 17
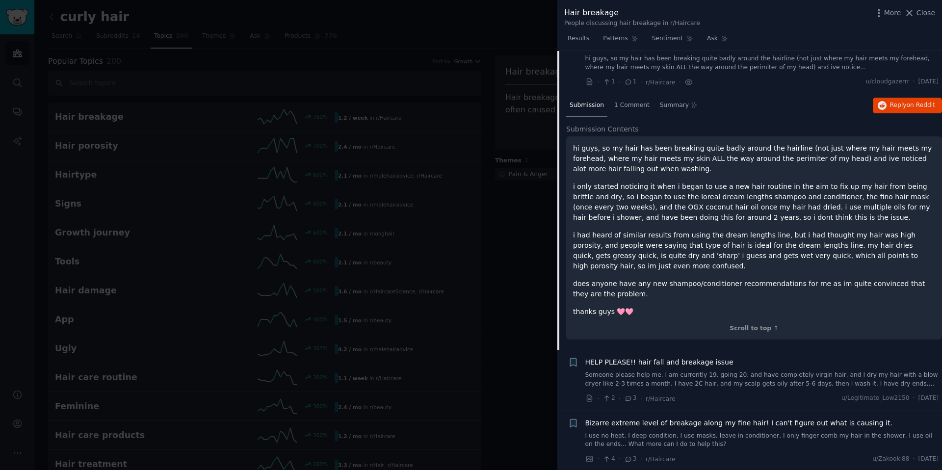
scroll to position [130, 0]
